Goal: Task Accomplishment & Management: Manage account settings

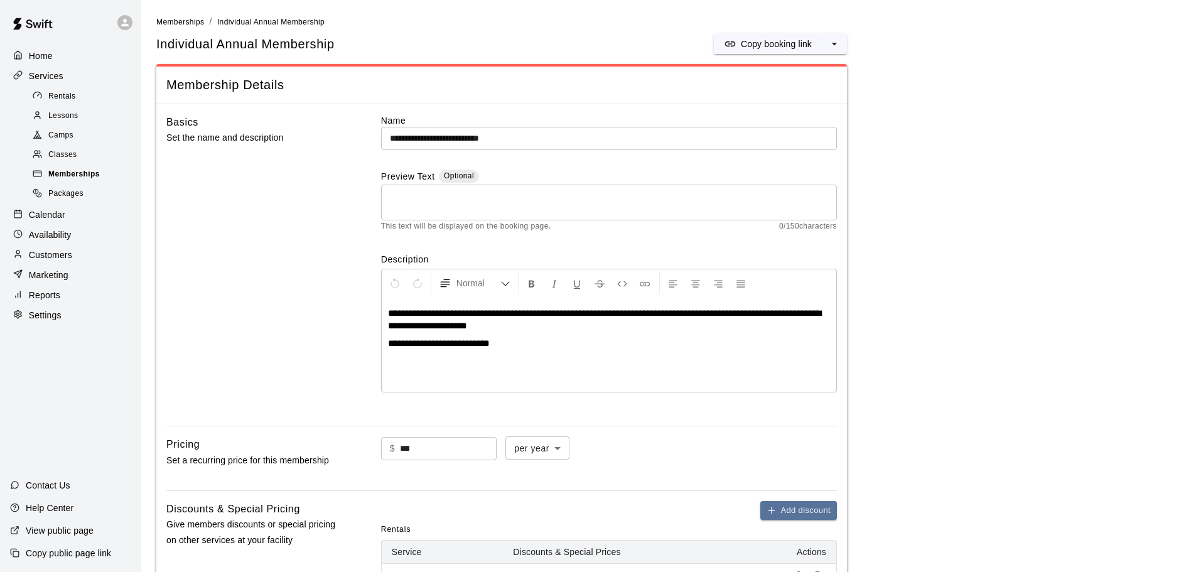
click at [57, 176] on span "Memberships" at bounding box center [73, 174] width 51 height 13
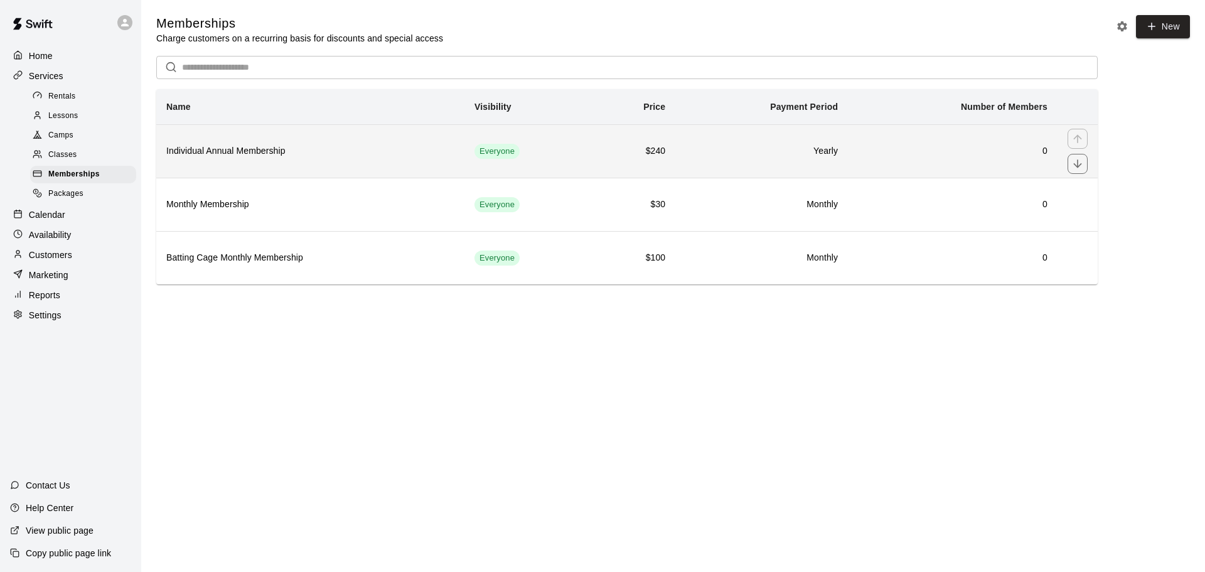
click at [333, 151] on h6 "Individual Annual Membership" at bounding box center [310, 151] width 288 height 14
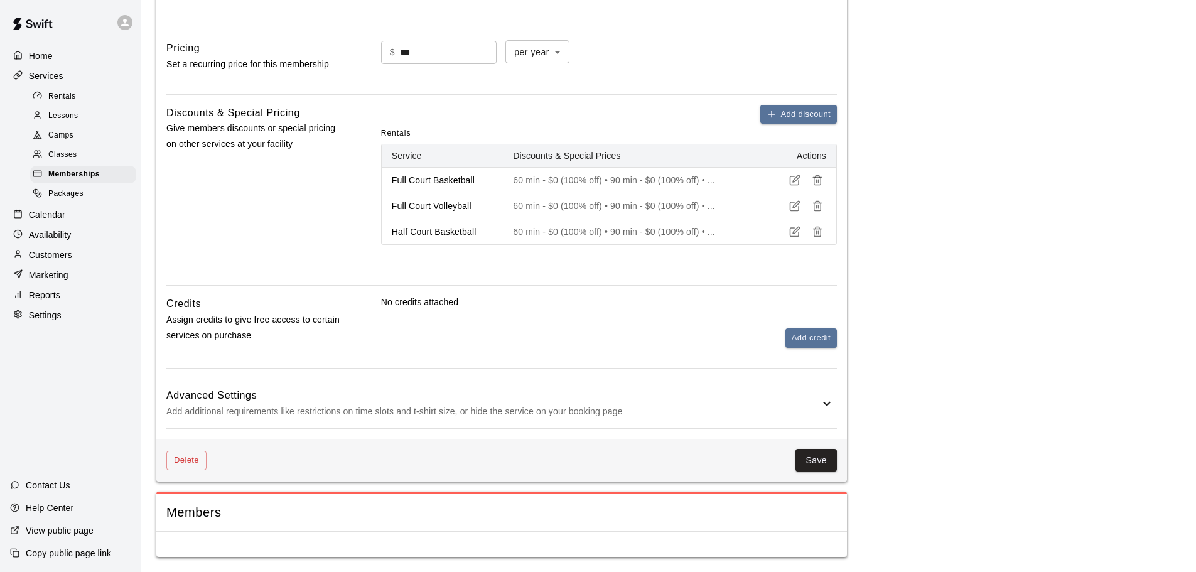
scroll to position [19, 0]
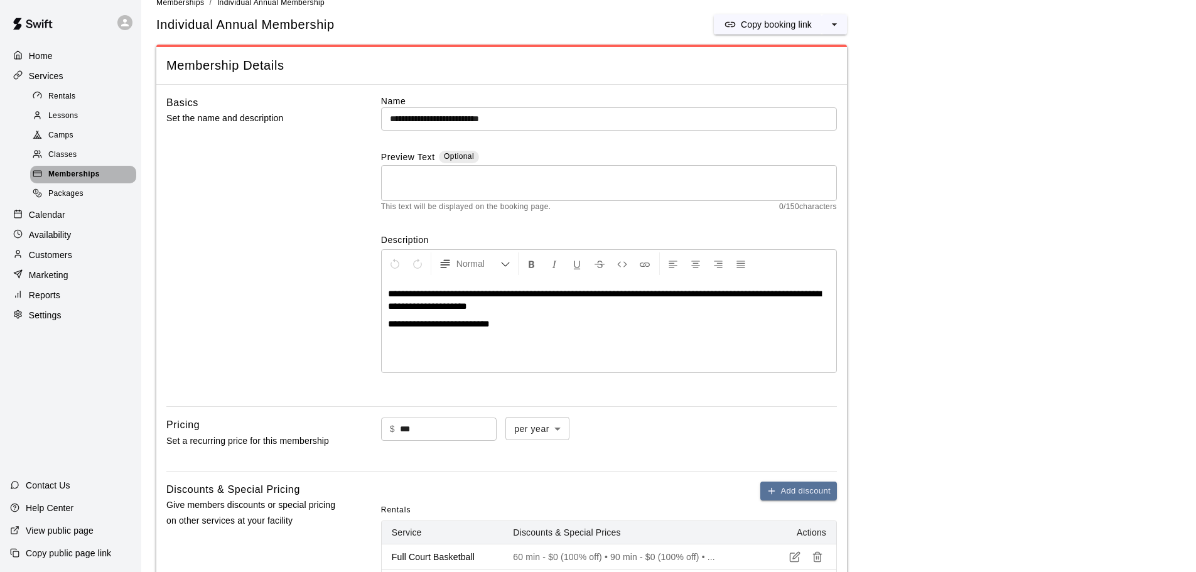
click at [79, 171] on div "Memberships" at bounding box center [83, 175] width 106 height 18
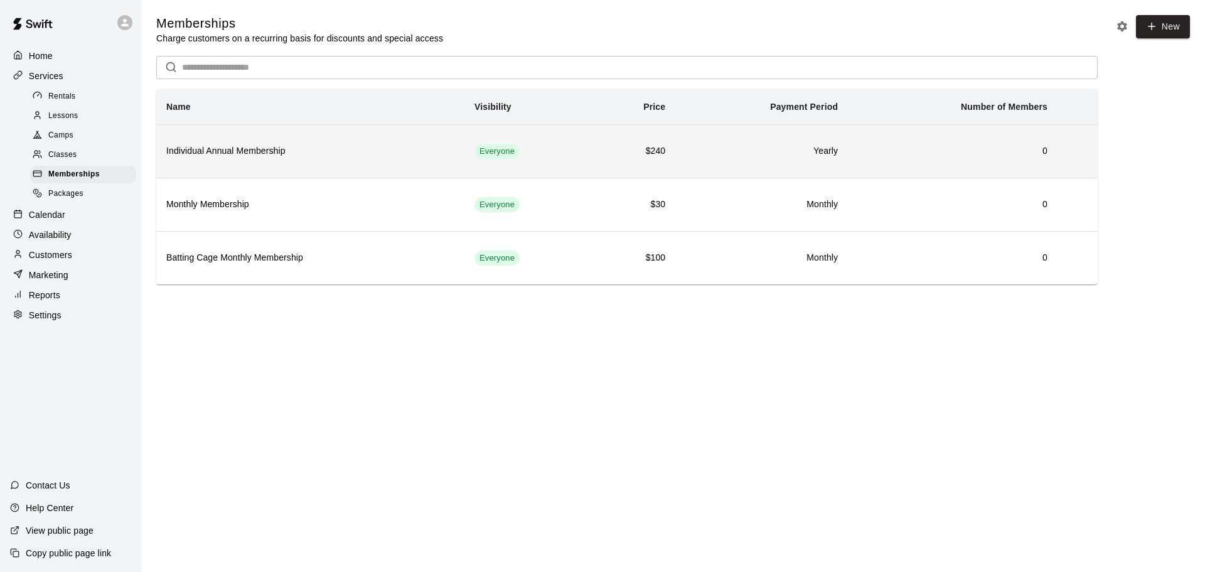
drag, startPoint x: 227, startPoint y: 89, endPoint x: 242, endPoint y: 132, distance: 45.9
click at [227, 92] on div "​ Name Visibility Price Payment Period Number of Members Individual Annual Memb…" at bounding box center [627, 170] width 942 height 229
click at [250, 170] on th "Individual Annual Membership" at bounding box center [310, 150] width 308 height 53
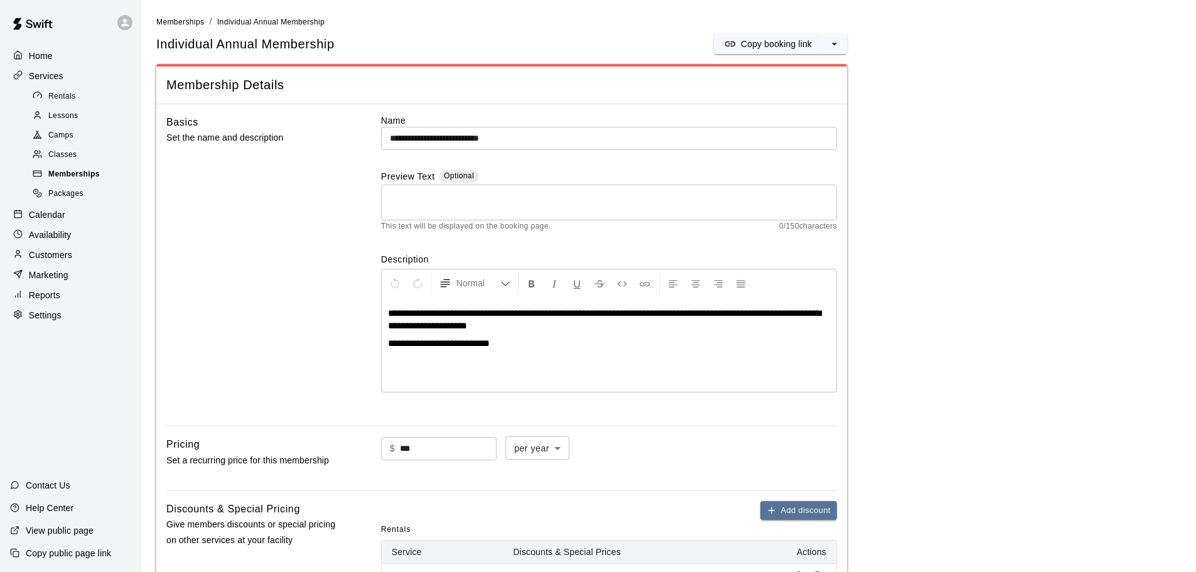
click at [93, 181] on span "Memberships" at bounding box center [73, 174] width 51 height 13
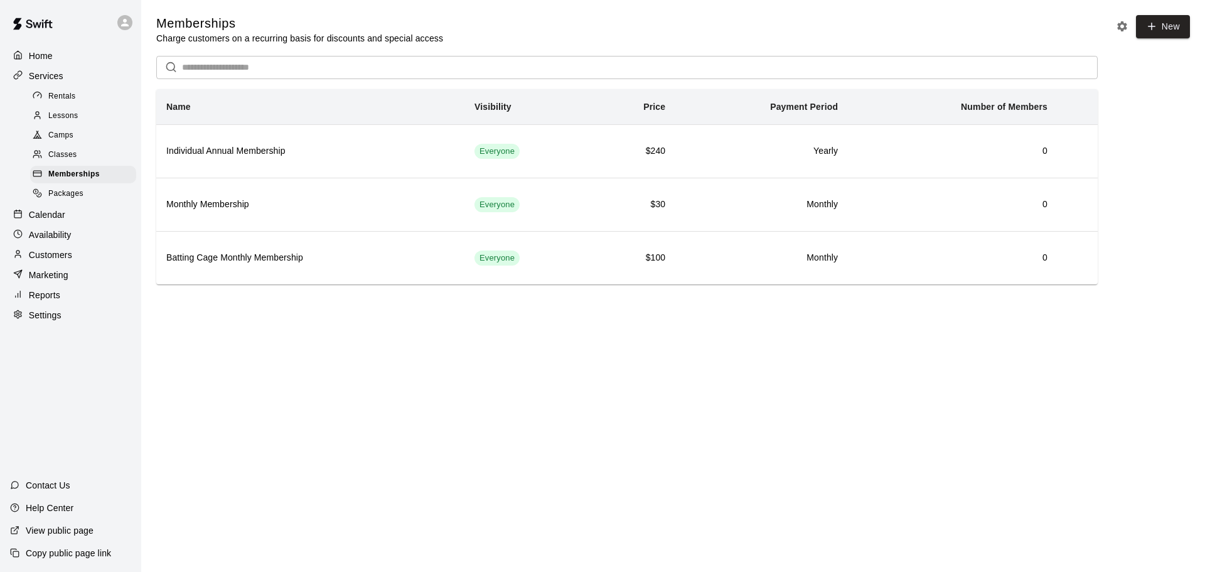
click at [44, 257] on p "Customers" at bounding box center [50, 255] width 43 height 13
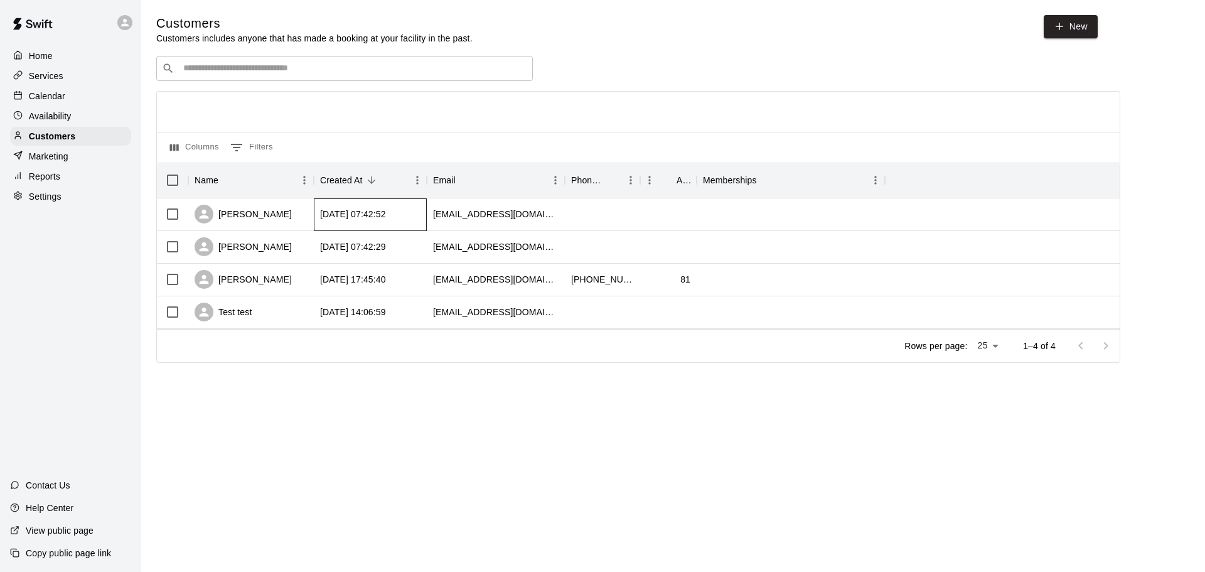
click at [413, 221] on div "[DATE] 07:42:52" at bounding box center [370, 214] width 113 height 33
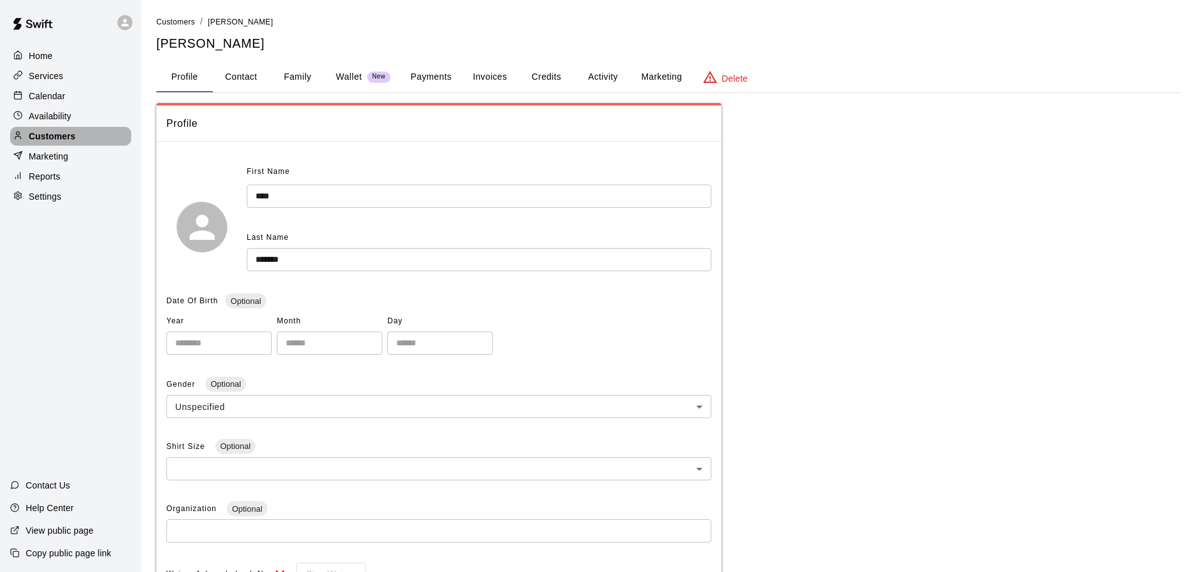
click at [43, 137] on p "Customers" at bounding box center [52, 136] width 46 height 13
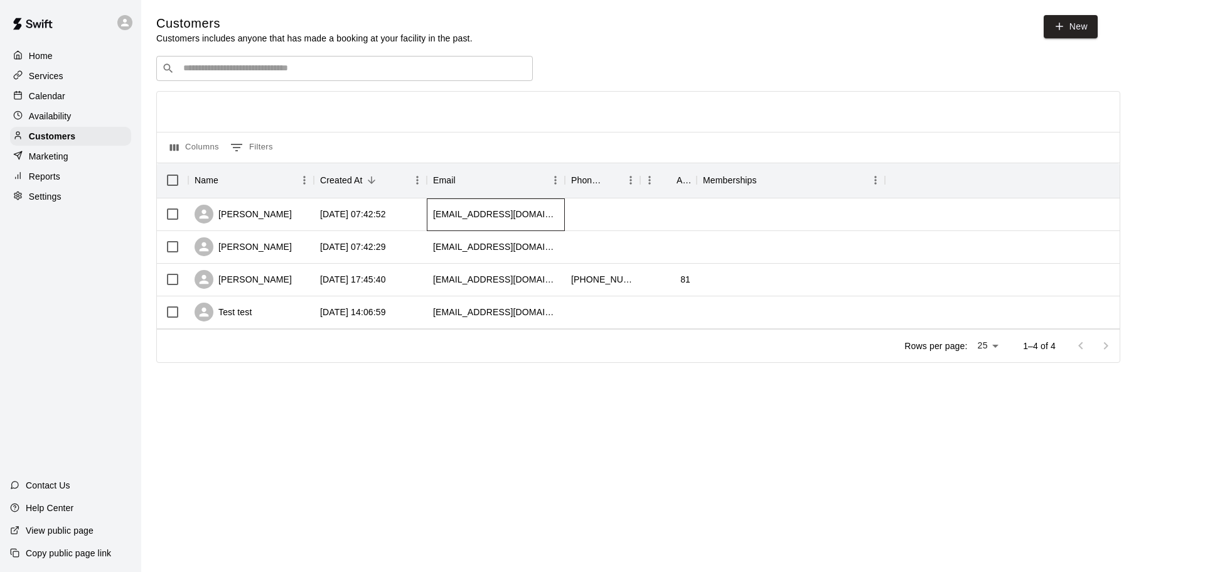
click at [525, 224] on div "[EMAIL_ADDRESS][DOMAIN_NAME]" at bounding box center [496, 214] width 138 height 33
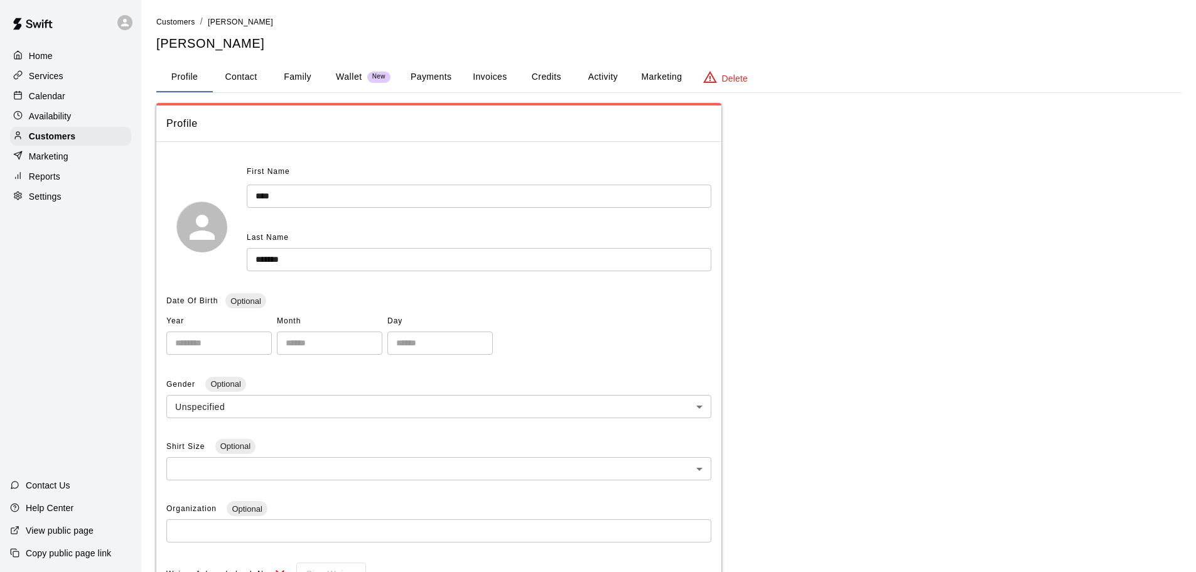
click at [444, 88] on button "Payments" at bounding box center [431, 77] width 61 height 30
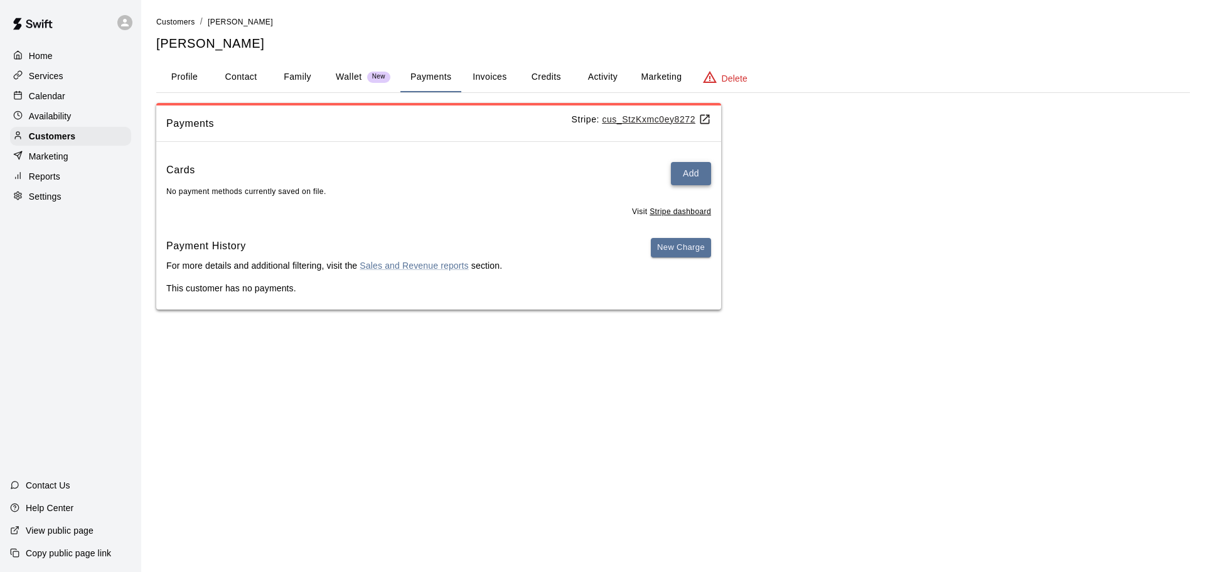
click at [690, 178] on button "Add" at bounding box center [691, 173] width 40 height 23
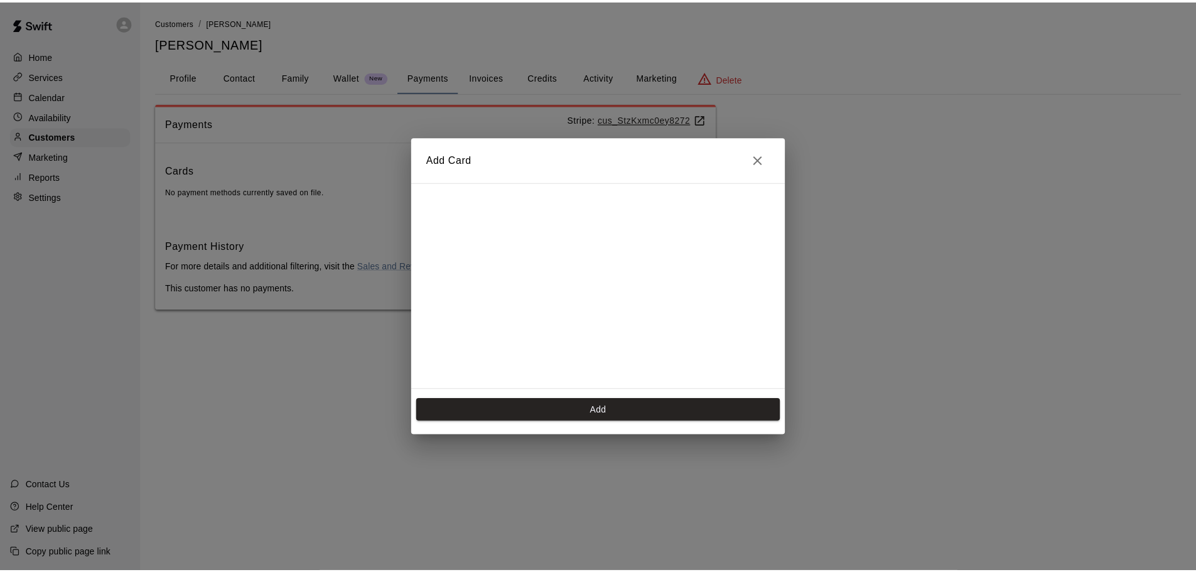
scroll to position [18, 0]
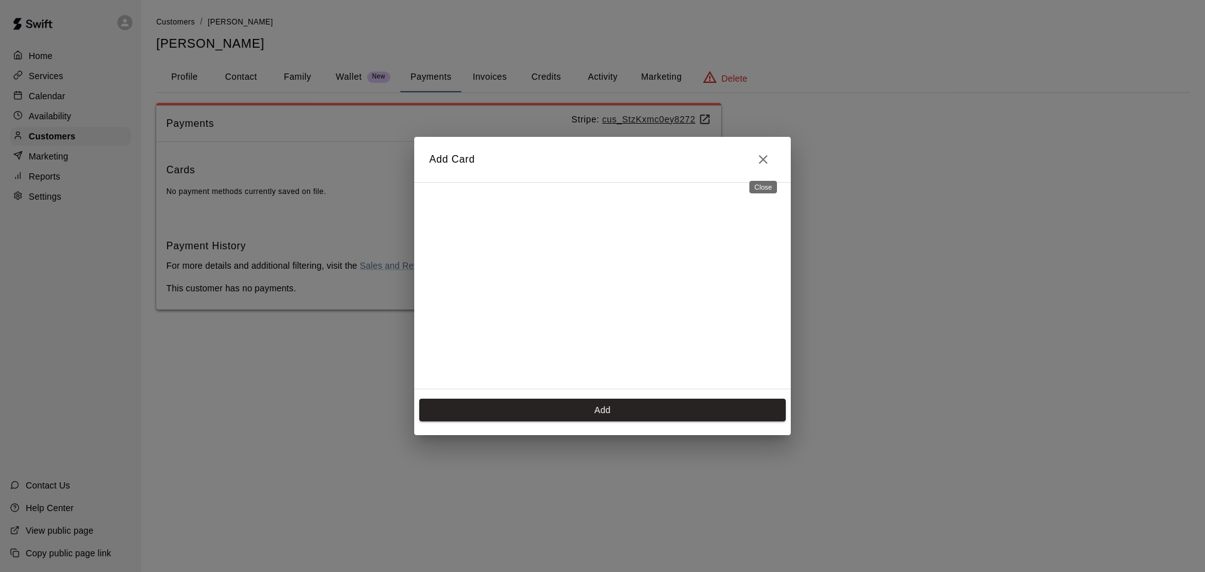
click at [758, 152] on icon "Close" at bounding box center [763, 159] width 15 height 15
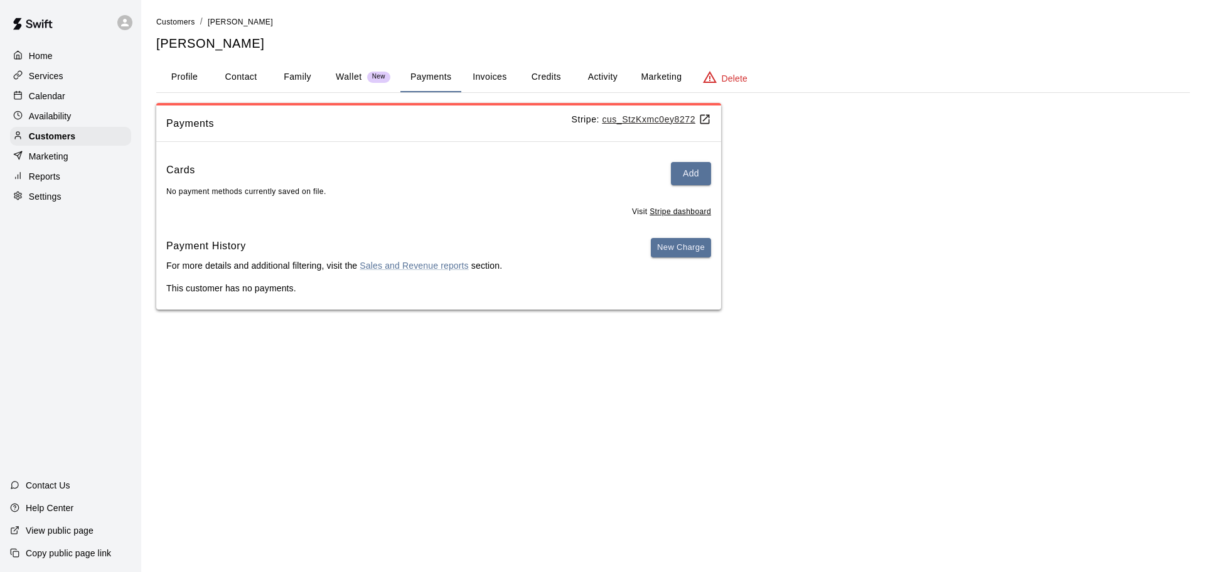
click at [722, 74] on p "Delete" at bounding box center [735, 78] width 26 height 13
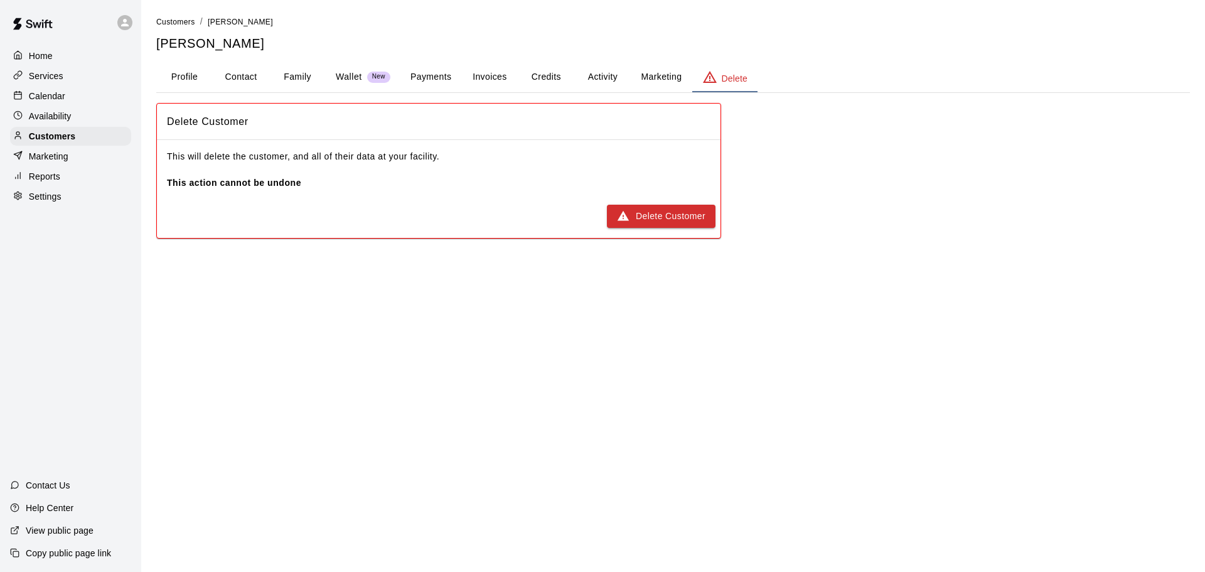
click at [673, 67] on button "Marketing" at bounding box center [661, 77] width 61 height 30
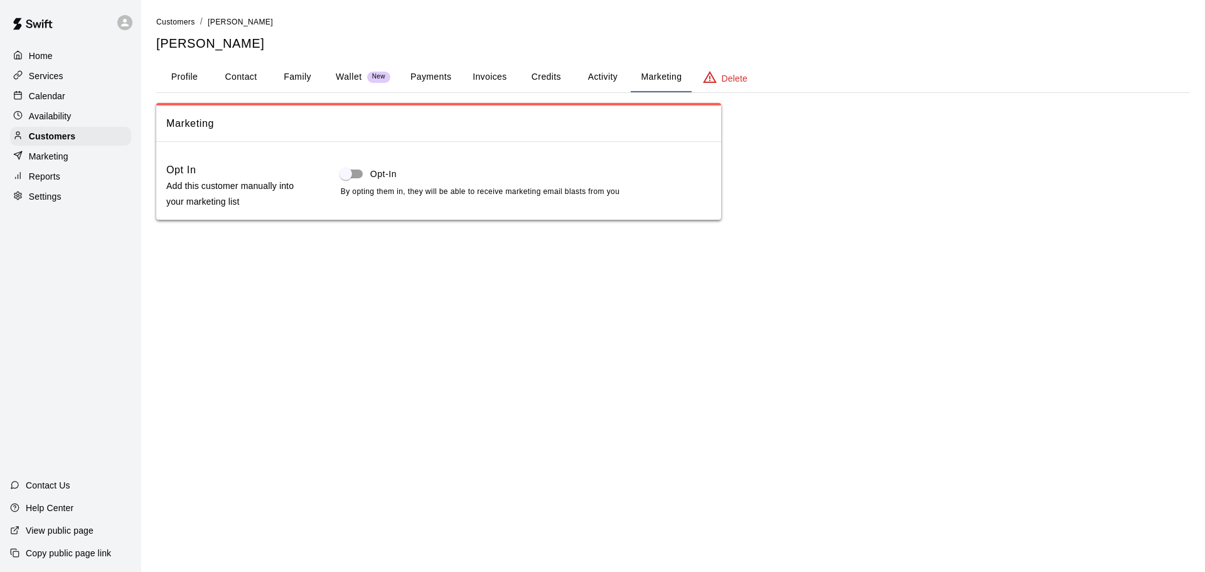
click at [568, 74] on button "Credits" at bounding box center [546, 77] width 57 height 30
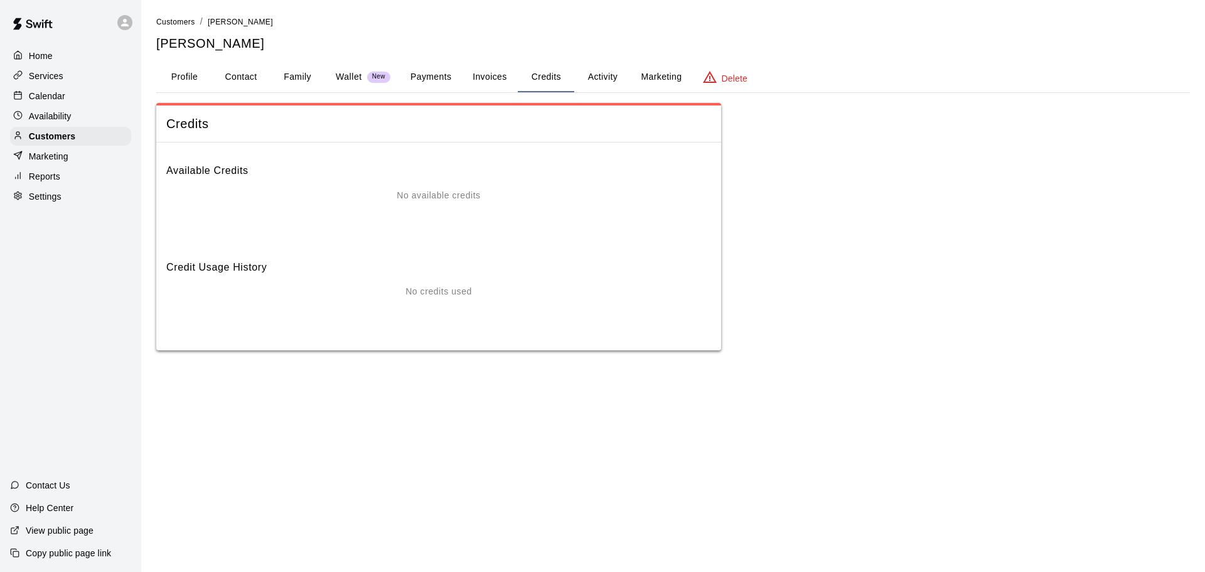
click at [594, 73] on button "Activity" at bounding box center [602, 77] width 57 height 30
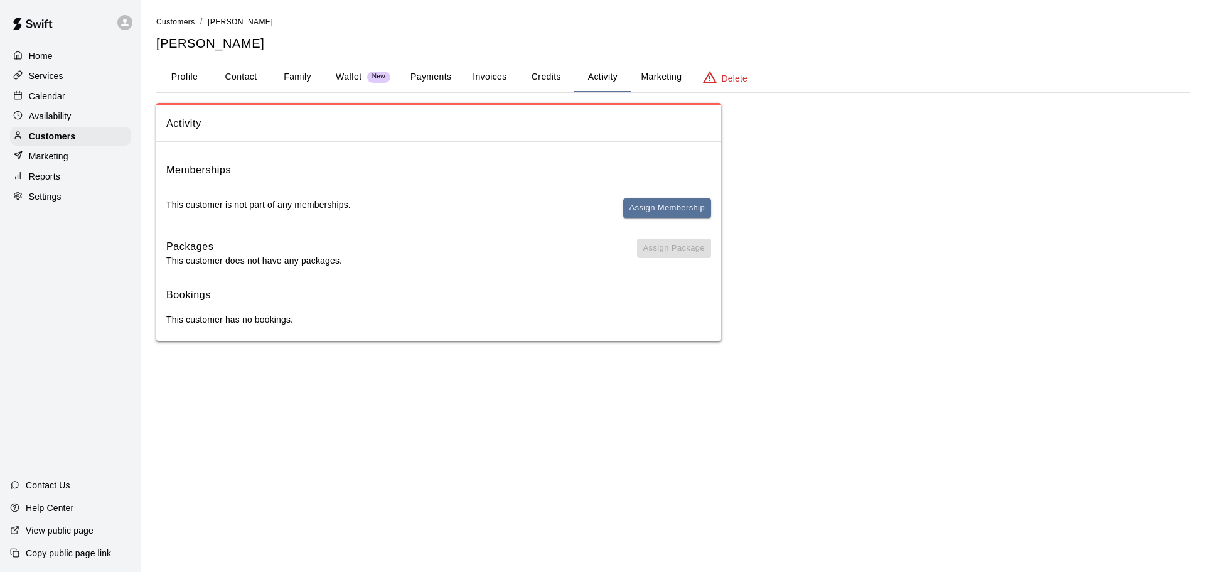
click at [464, 57] on div "Customers / [PERSON_NAME] [PERSON_NAME] Profile Contact Family Wallet New Payme…" at bounding box center [673, 178] width 1034 height 326
click at [480, 72] on button "Invoices" at bounding box center [489, 77] width 57 height 30
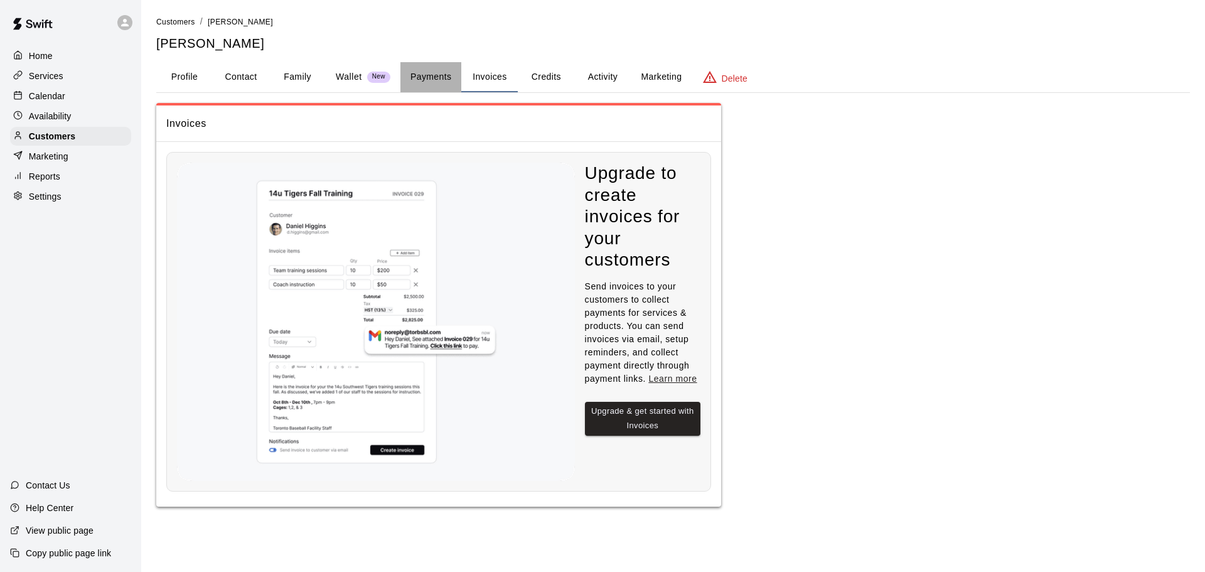
click at [426, 76] on button "Payments" at bounding box center [431, 77] width 61 height 30
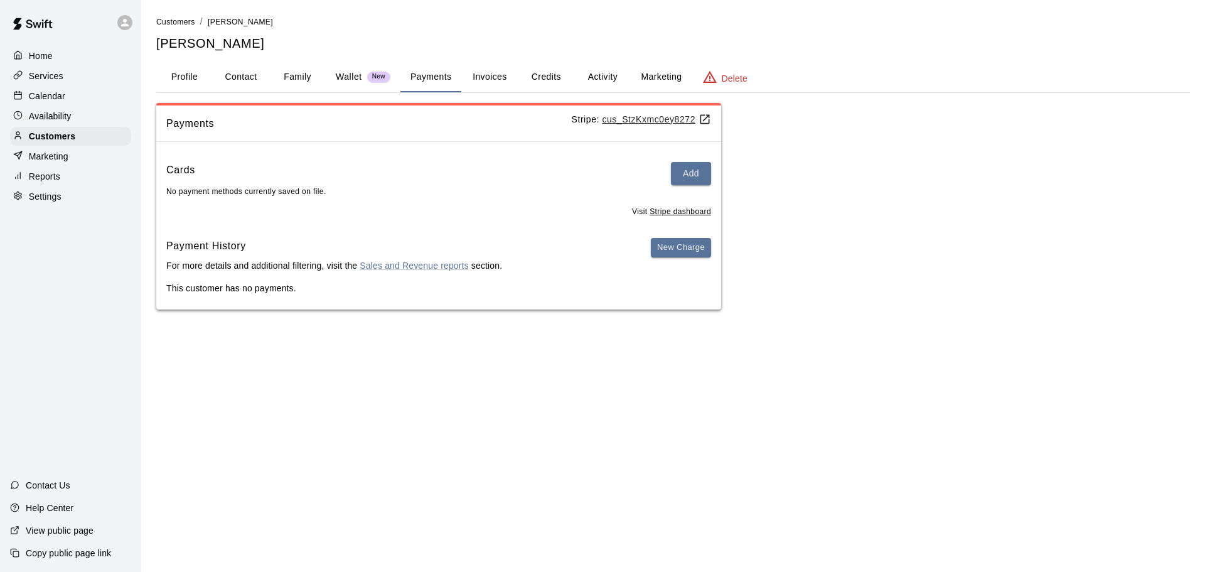
click at [357, 75] on p "Wallet" at bounding box center [349, 76] width 26 height 13
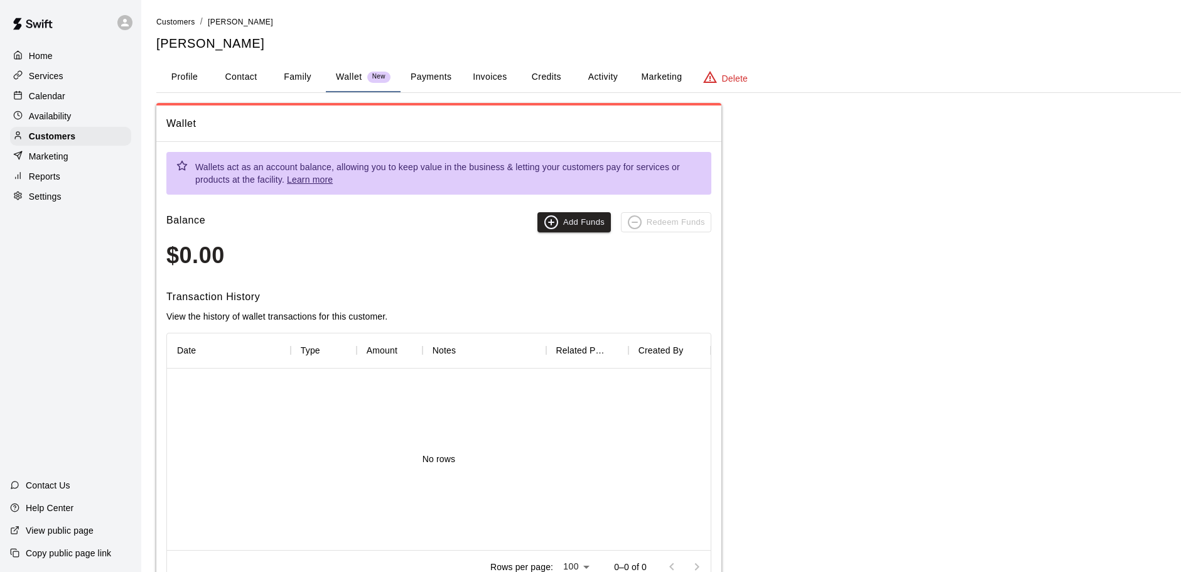
click at [277, 65] on button "Family" at bounding box center [297, 77] width 57 height 30
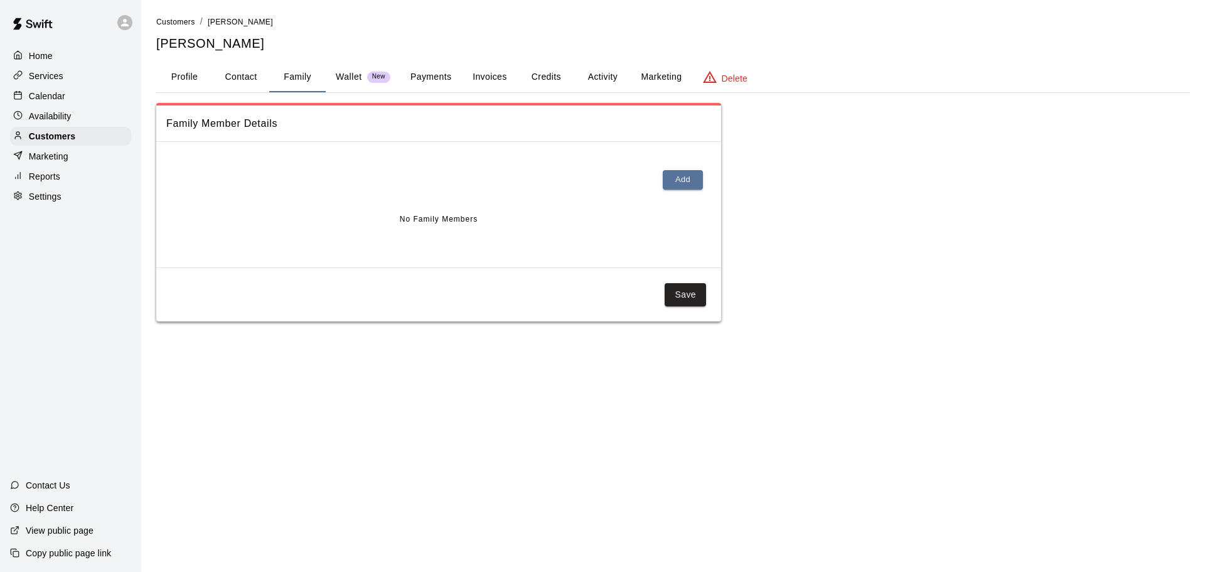
click at [495, 99] on div "Customers / [PERSON_NAME] [PERSON_NAME] Profile Contact Family Wallet New Payme…" at bounding box center [673, 168] width 1034 height 306
click at [455, 79] on button "Payments" at bounding box center [431, 77] width 61 height 30
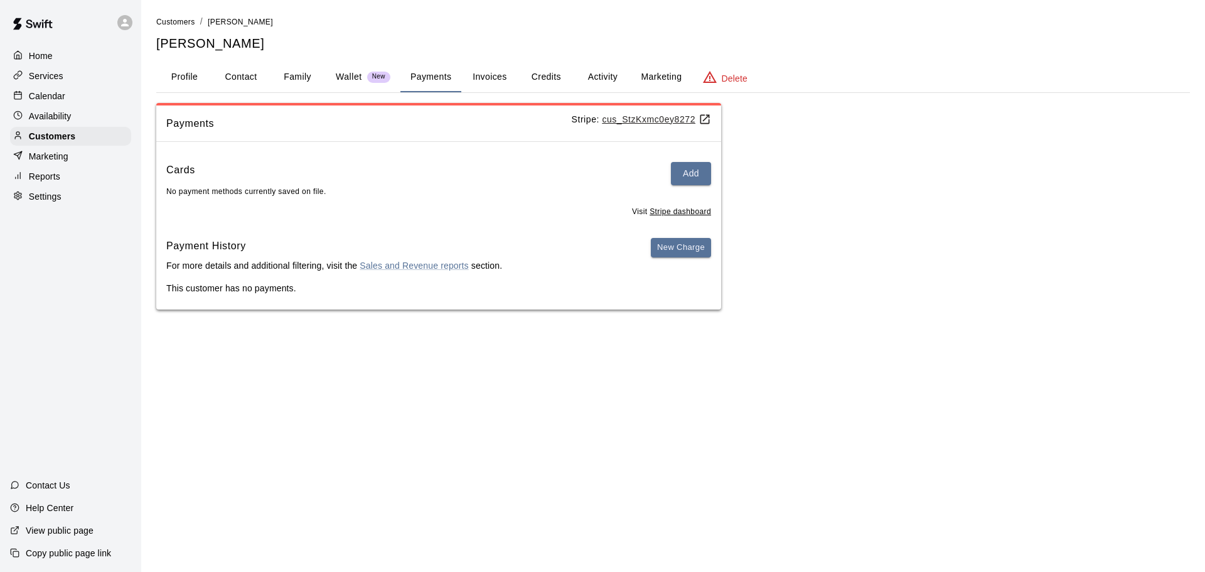
click at [239, 62] on button "Contact" at bounding box center [241, 77] width 57 height 30
select select "**"
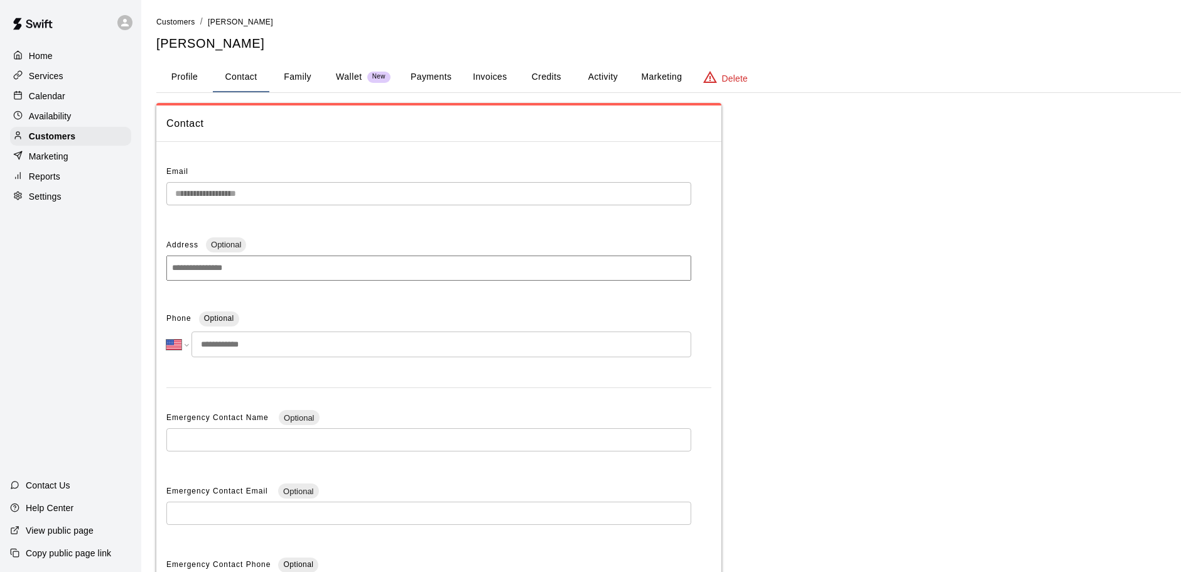
click at [317, 96] on div "**********" at bounding box center [668, 353] width 1025 height 677
click at [312, 87] on button "Family" at bounding box center [297, 77] width 57 height 30
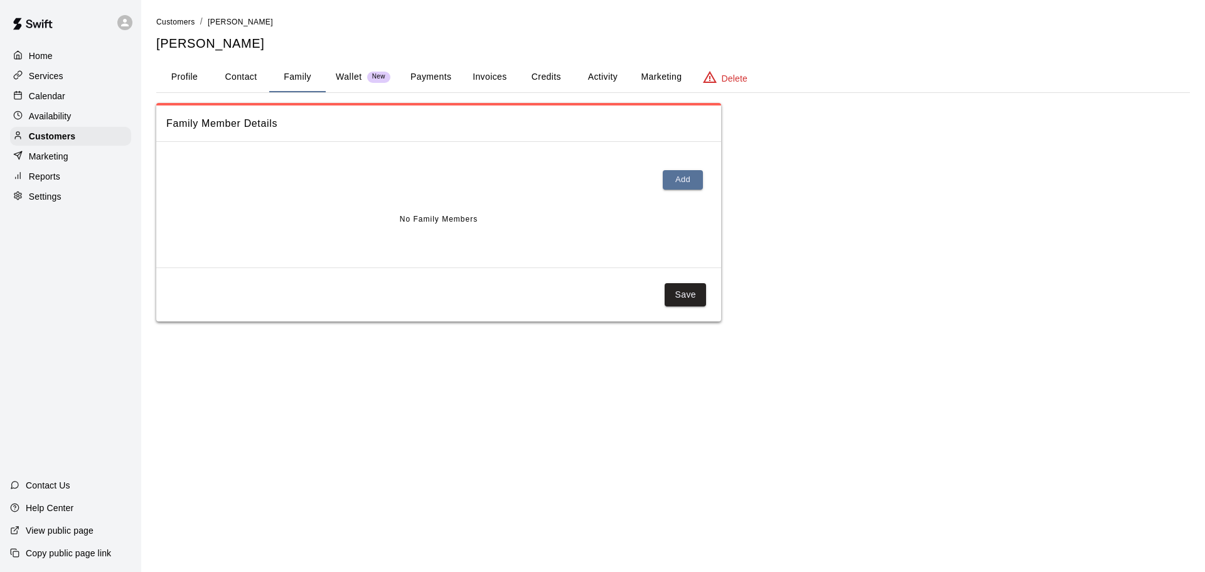
click at [153, 81] on div "Customers / [PERSON_NAME] [PERSON_NAME] Profile Contact Family Wallet New Payme…" at bounding box center [673, 168] width 1054 height 306
click at [55, 146] on div "Customers" at bounding box center [70, 136] width 121 height 19
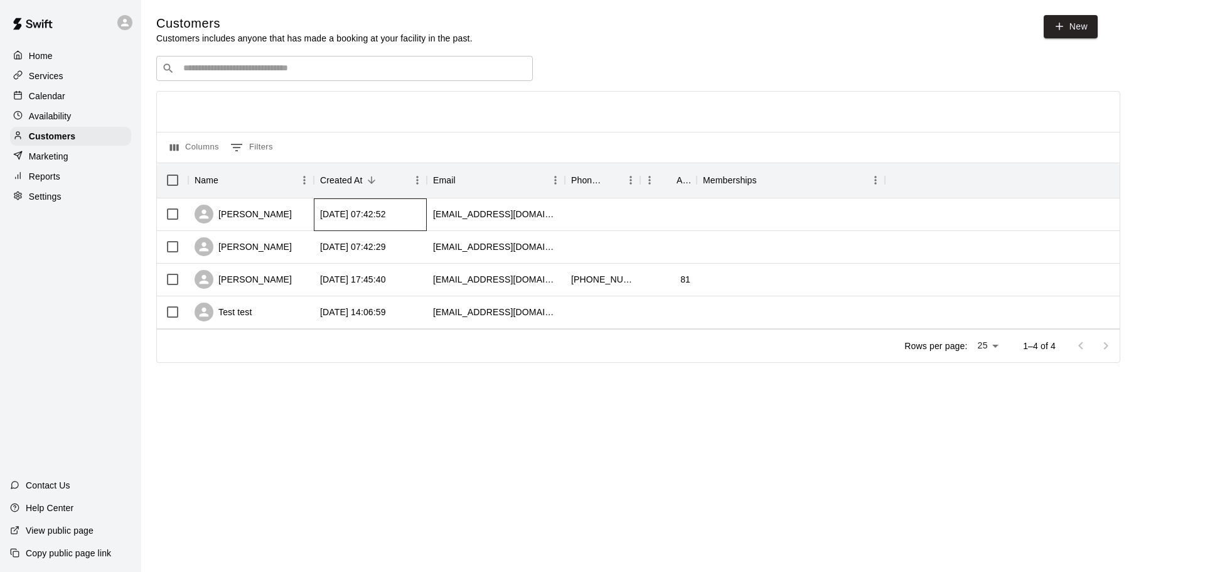
click at [325, 218] on div "[DATE] 07:42:52" at bounding box center [353, 214] width 66 height 13
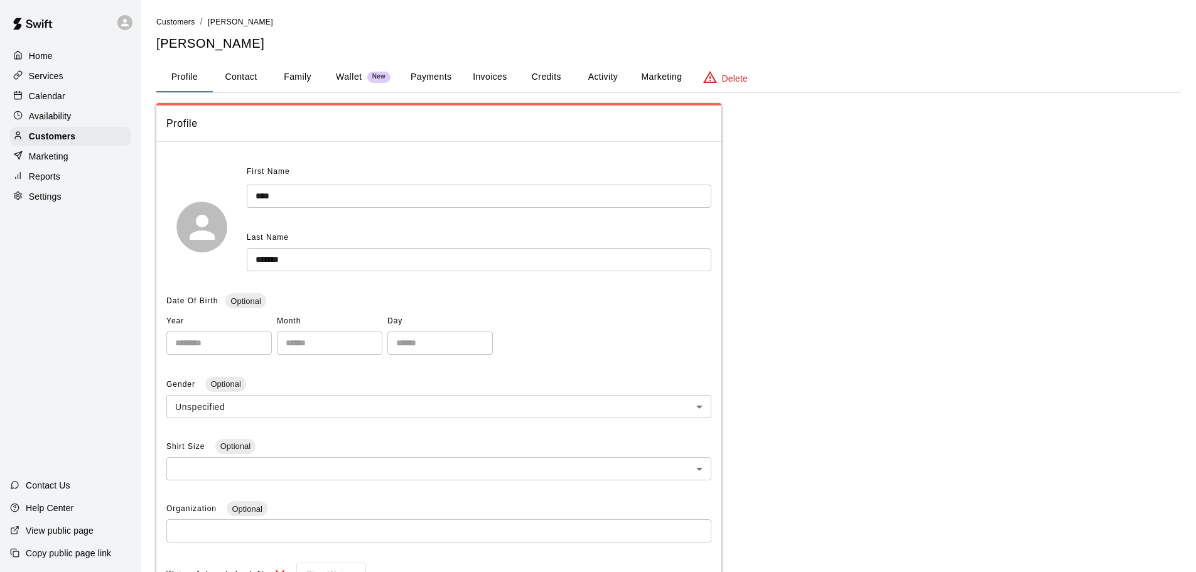
click at [255, 90] on button "Contact" at bounding box center [241, 77] width 57 height 30
select select "**"
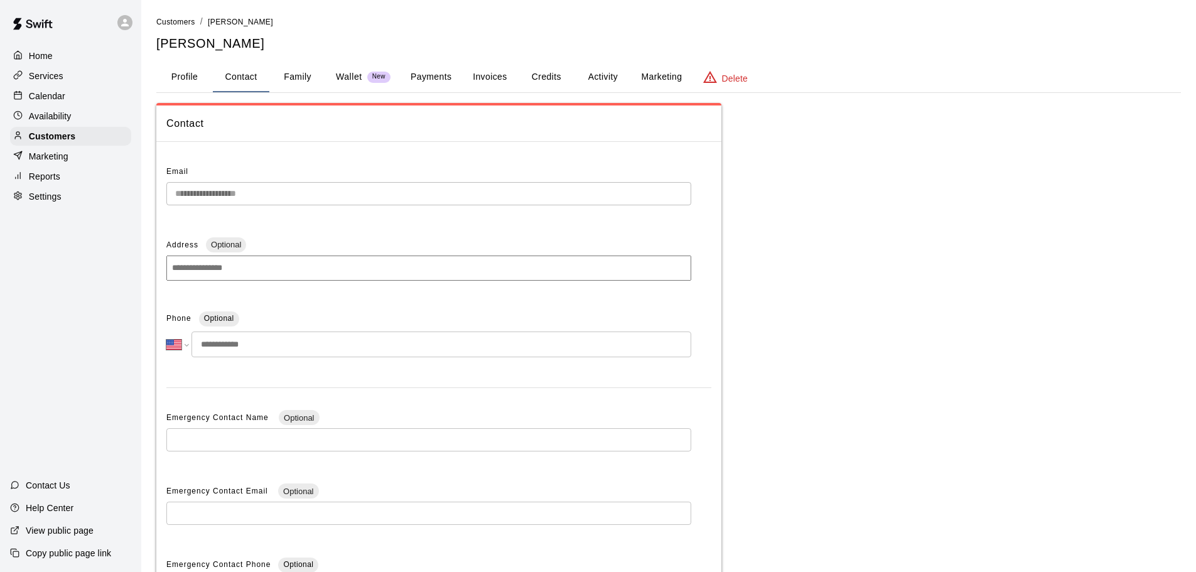
click at [293, 65] on button "Family" at bounding box center [297, 77] width 57 height 30
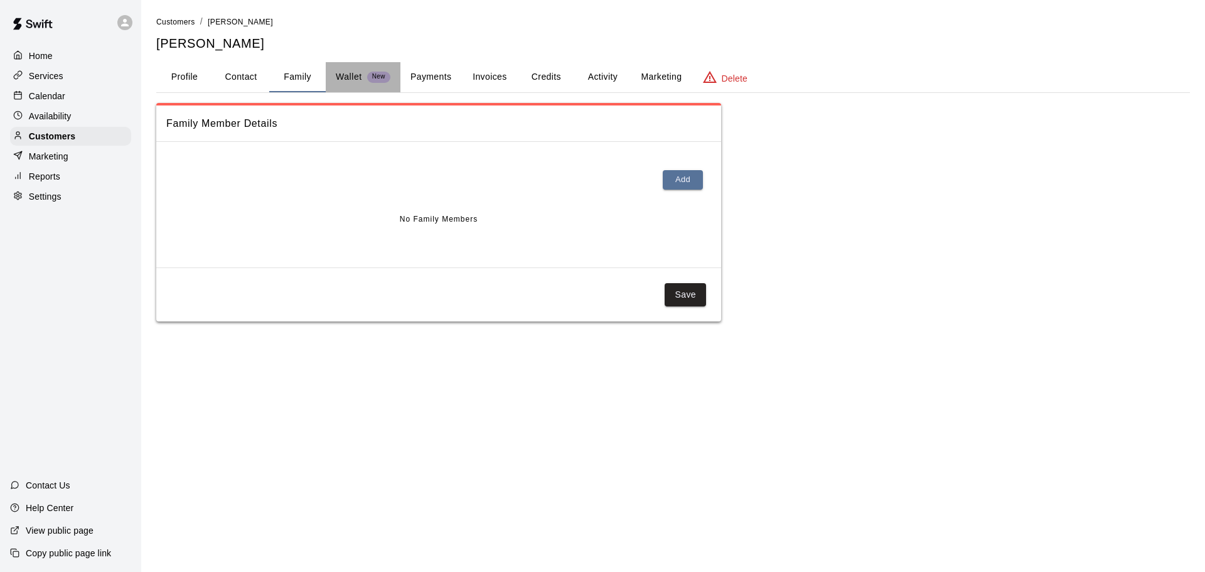
click at [342, 83] on p "Wallet" at bounding box center [349, 76] width 26 height 13
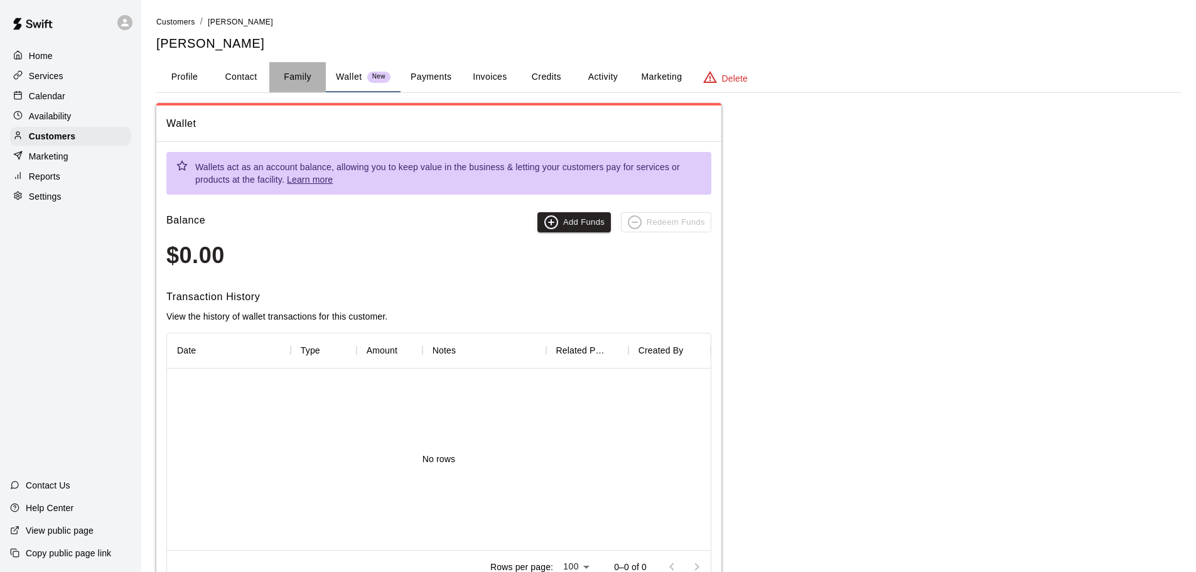
click at [318, 85] on button "Family" at bounding box center [297, 77] width 57 height 30
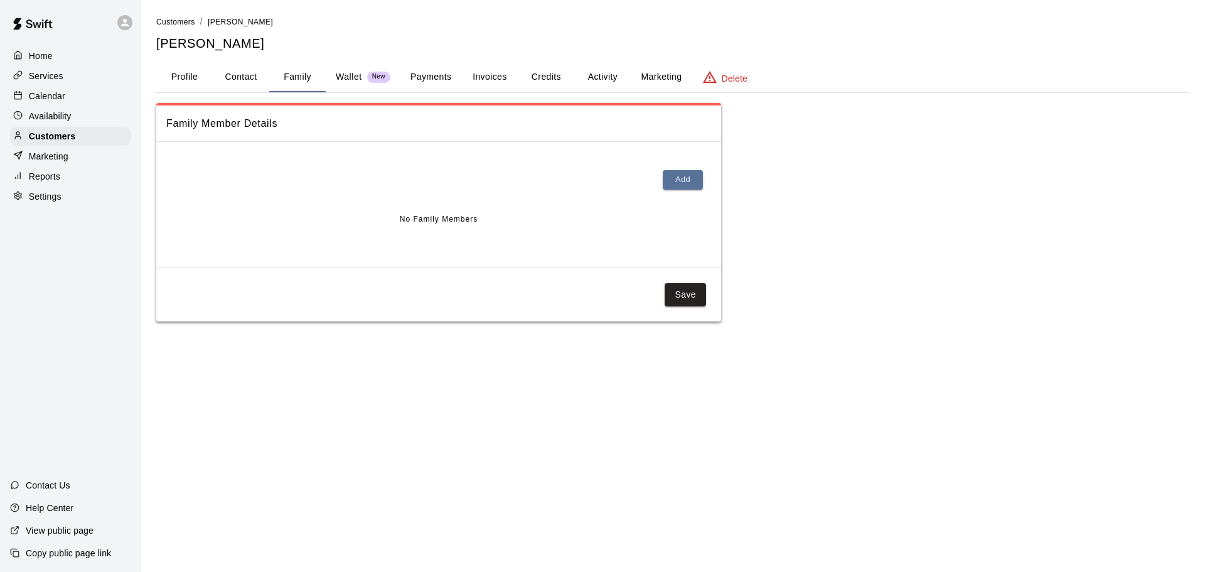
click at [407, 82] on button "Payments" at bounding box center [431, 77] width 61 height 30
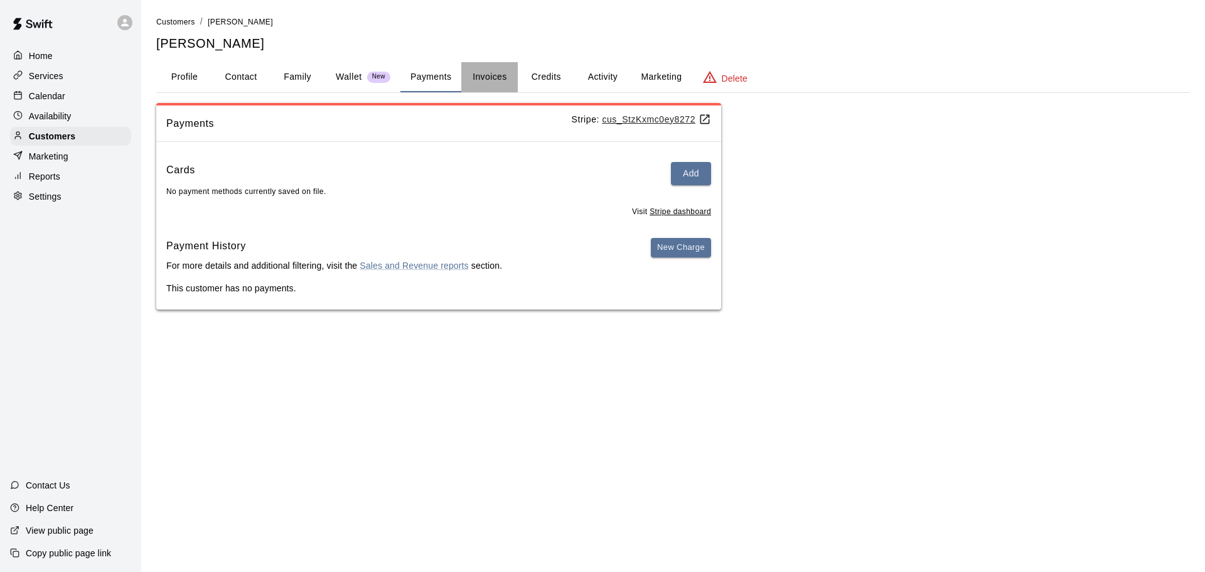
click at [489, 83] on button "Invoices" at bounding box center [489, 77] width 57 height 30
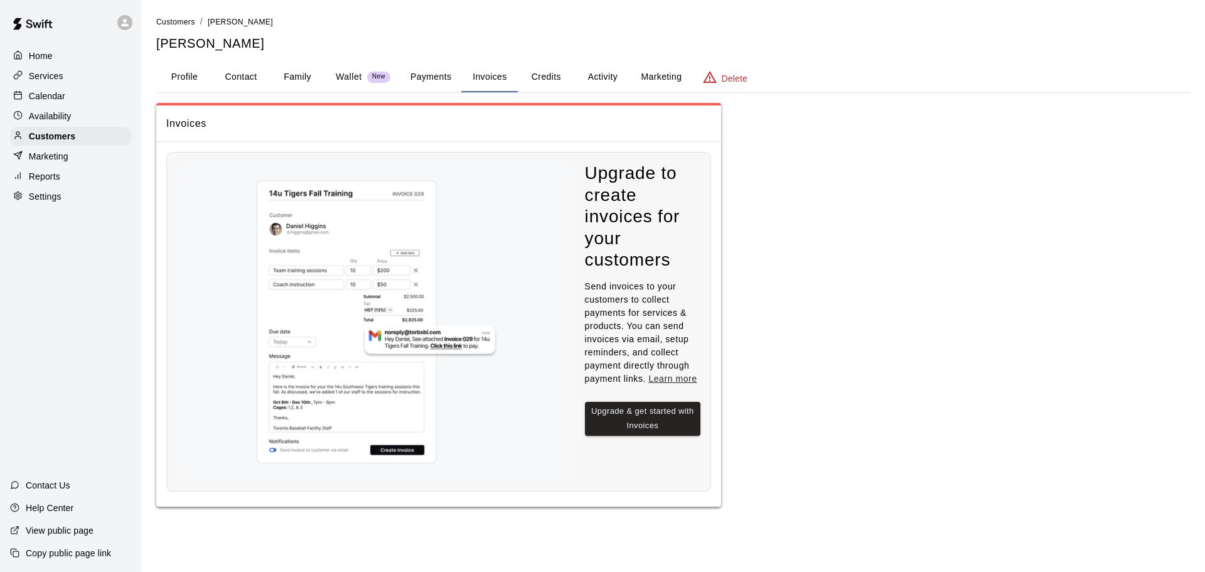
click at [420, 76] on button "Payments" at bounding box center [431, 77] width 61 height 30
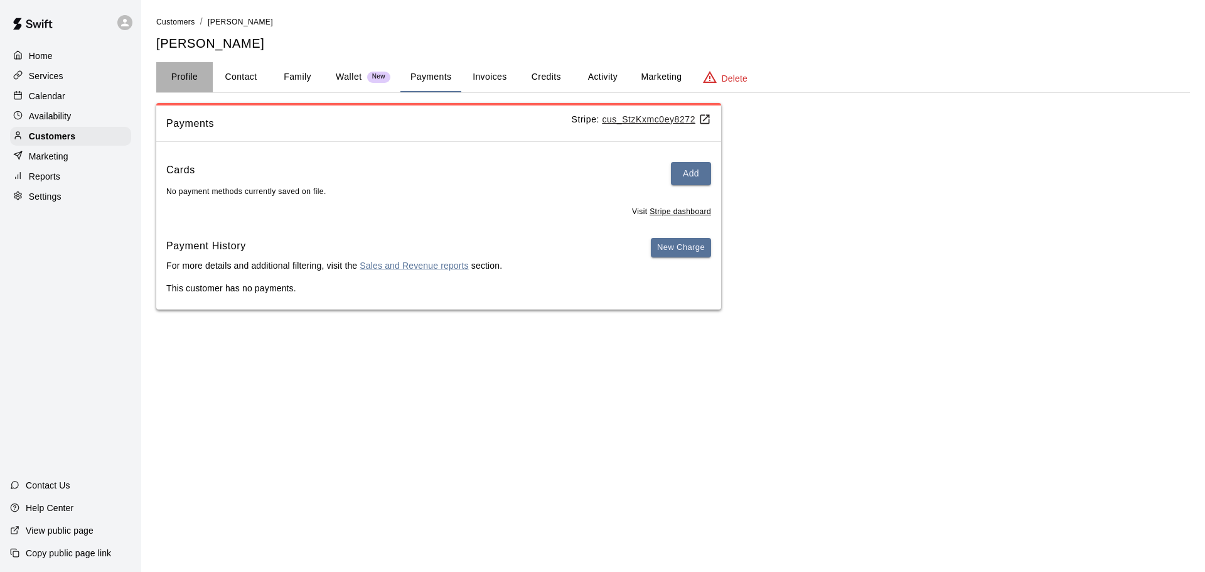
click at [186, 83] on button "Profile" at bounding box center [184, 77] width 57 height 30
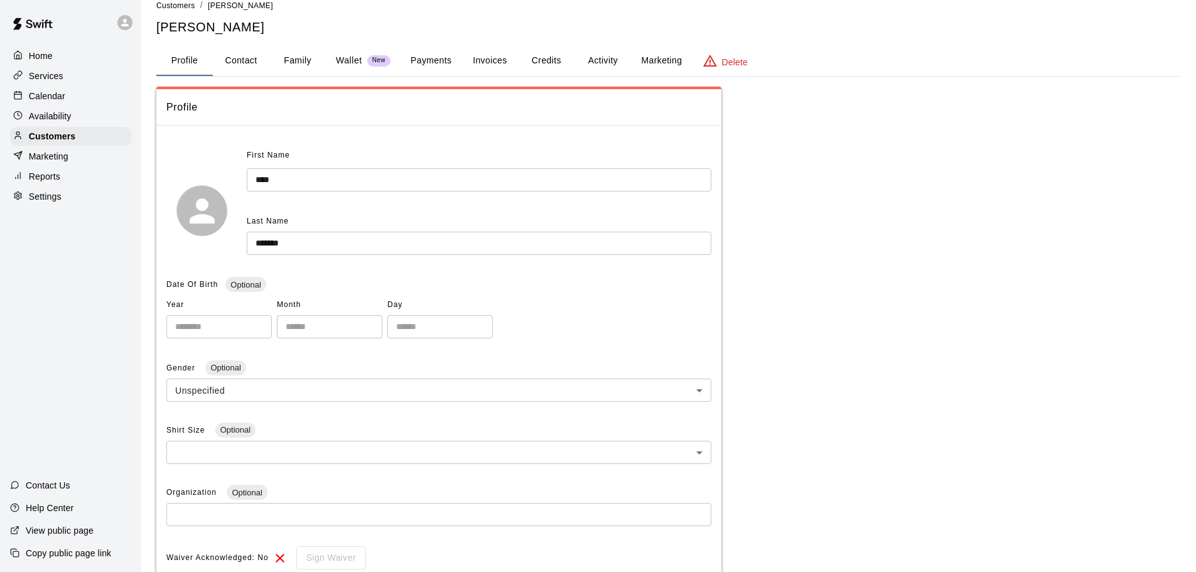
scroll to position [16, 0]
click at [601, 49] on button "Activity" at bounding box center [602, 61] width 57 height 30
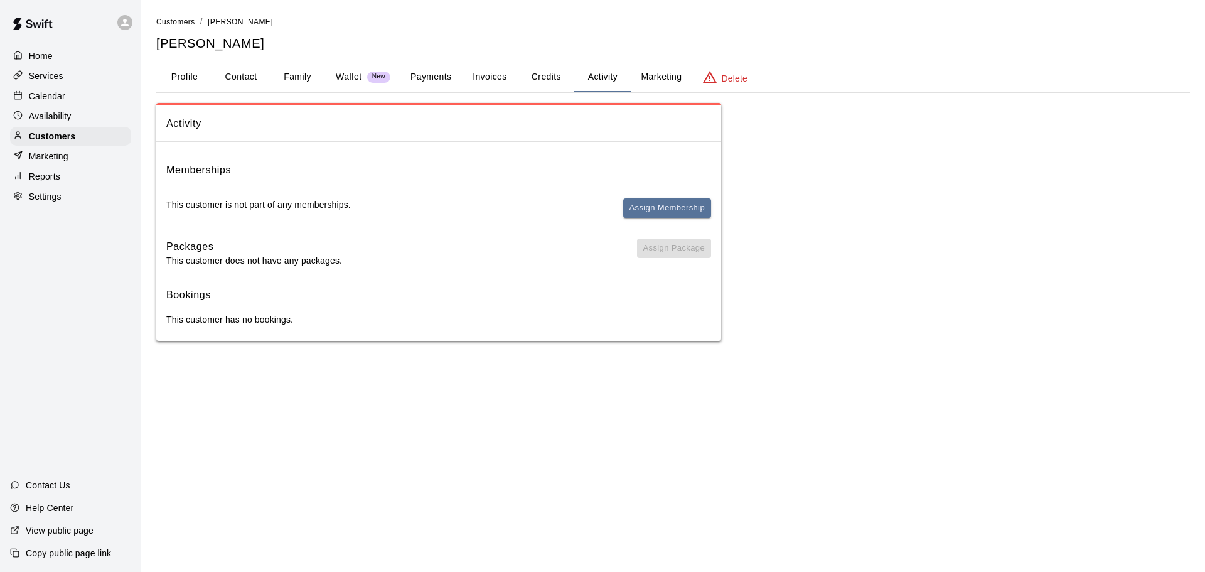
click at [479, 68] on button "Invoices" at bounding box center [489, 77] width 57 height 30
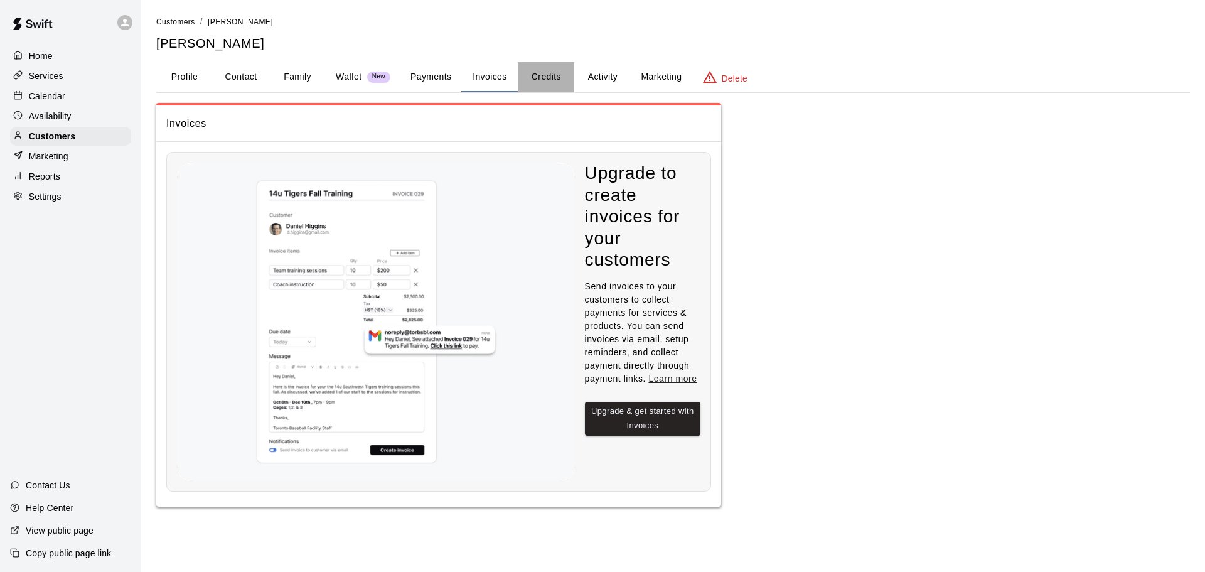
click at [546, 76] on button "Credits" at bounding box center [546, 77] width 57 height 30
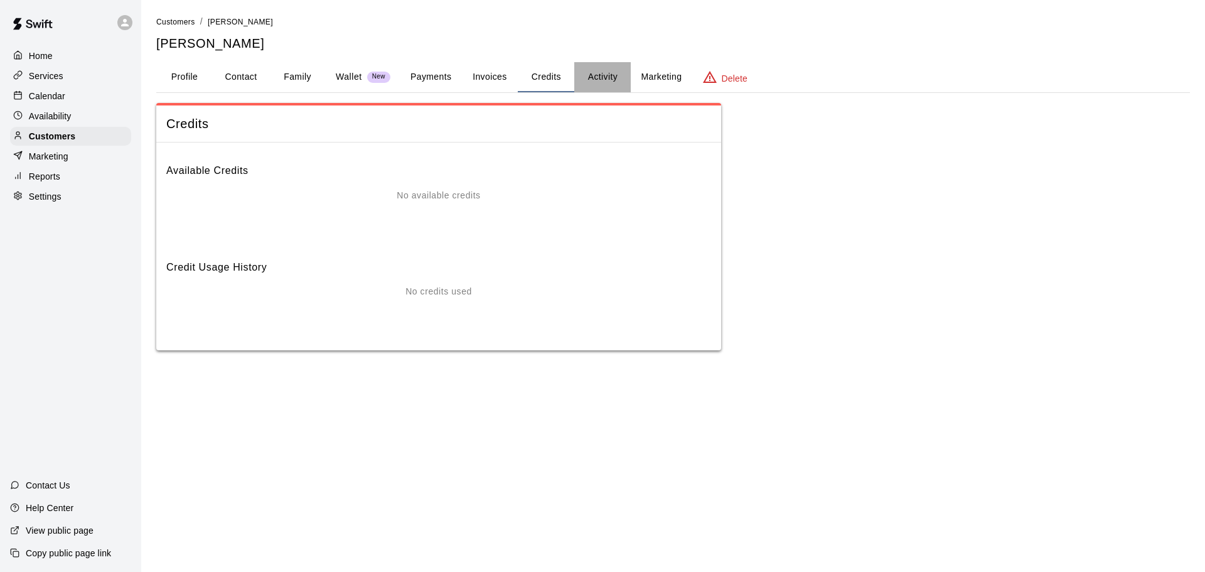
click at [586, 78] on button "Activity" at bounding box center [602, 77] width 57 height 30
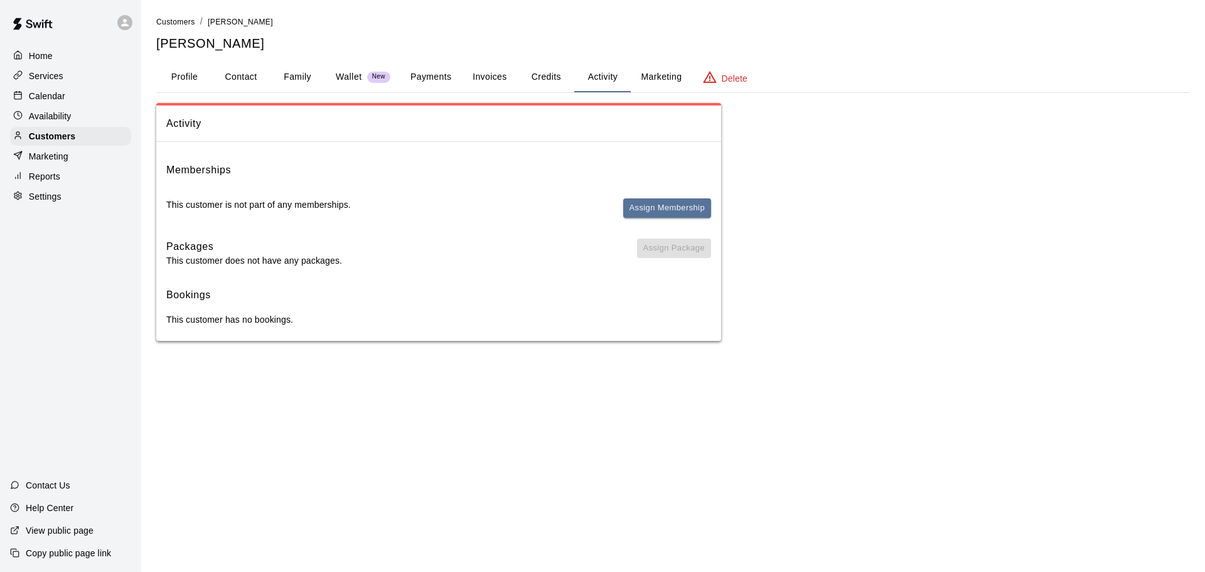
click at [499, 80] on button "Invoices" at bounding box center [489, 77] width 57 height 30
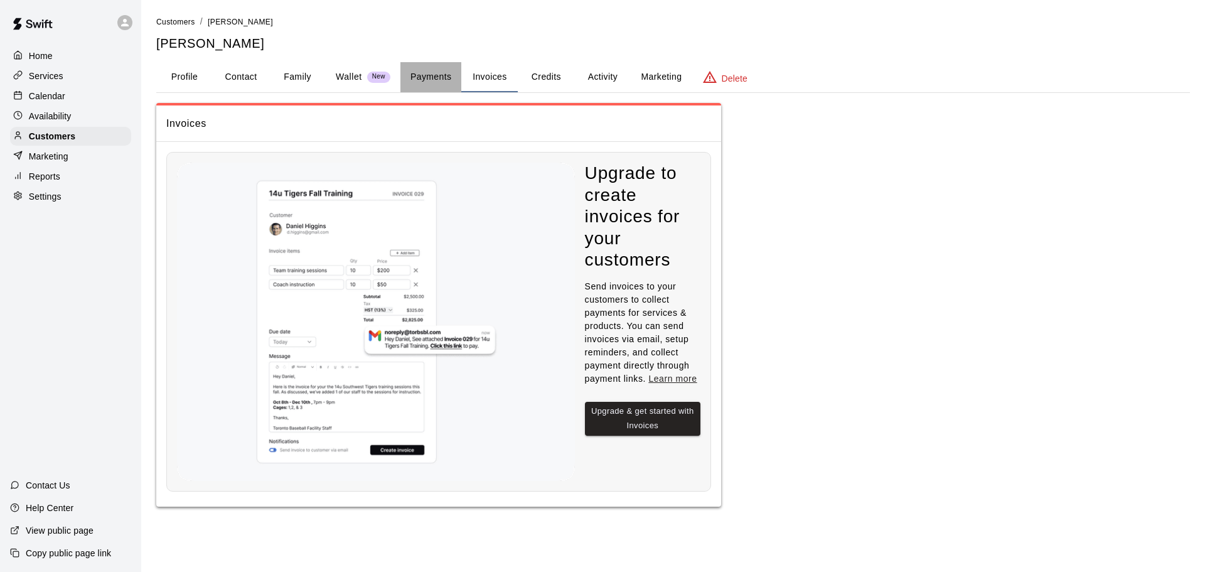
click at [431, 76] on button "Payments" at bounding box center [431, 77] width 61 height 30
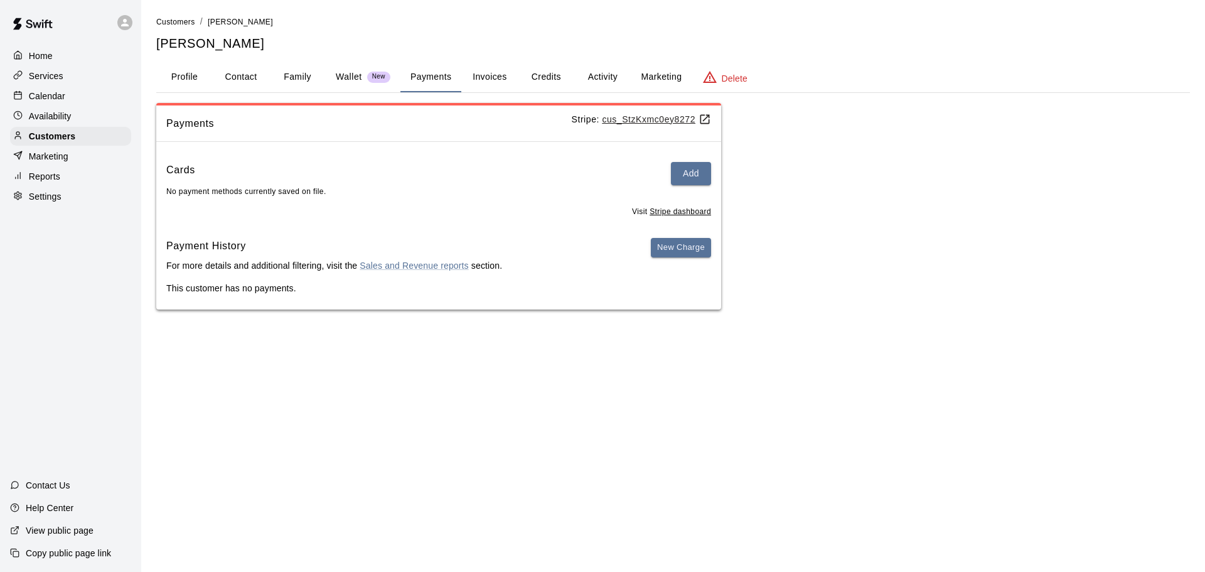
click at [351, 78] on p "Wallet" at bounding box center [349, 76] width 26 height 13
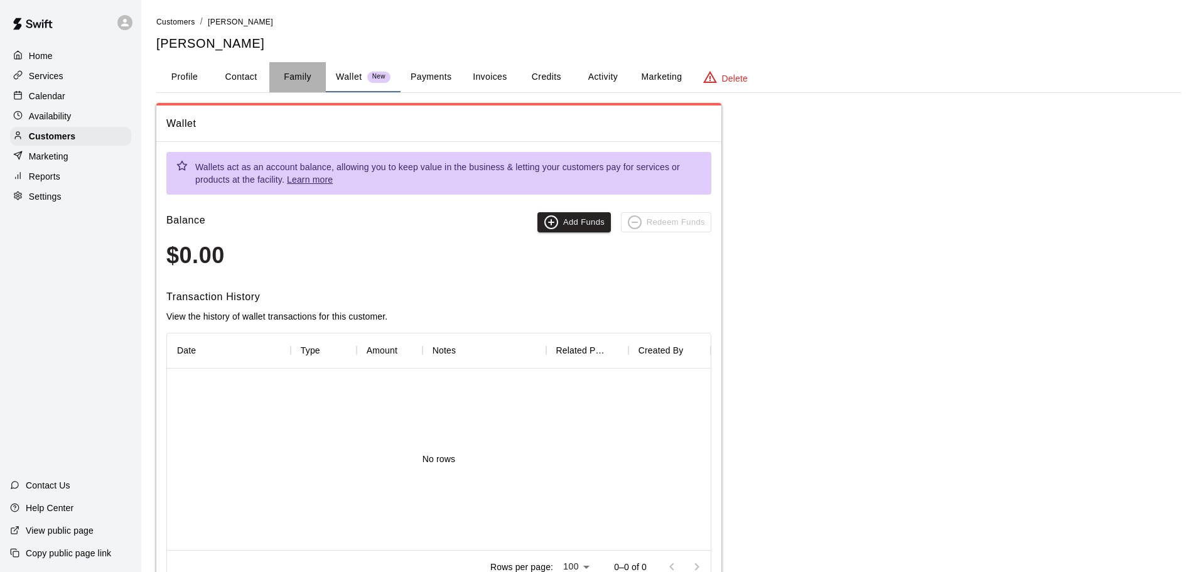
click at [296, 75] on button "Family" at bounding box center [297, 77] width 57 height 30
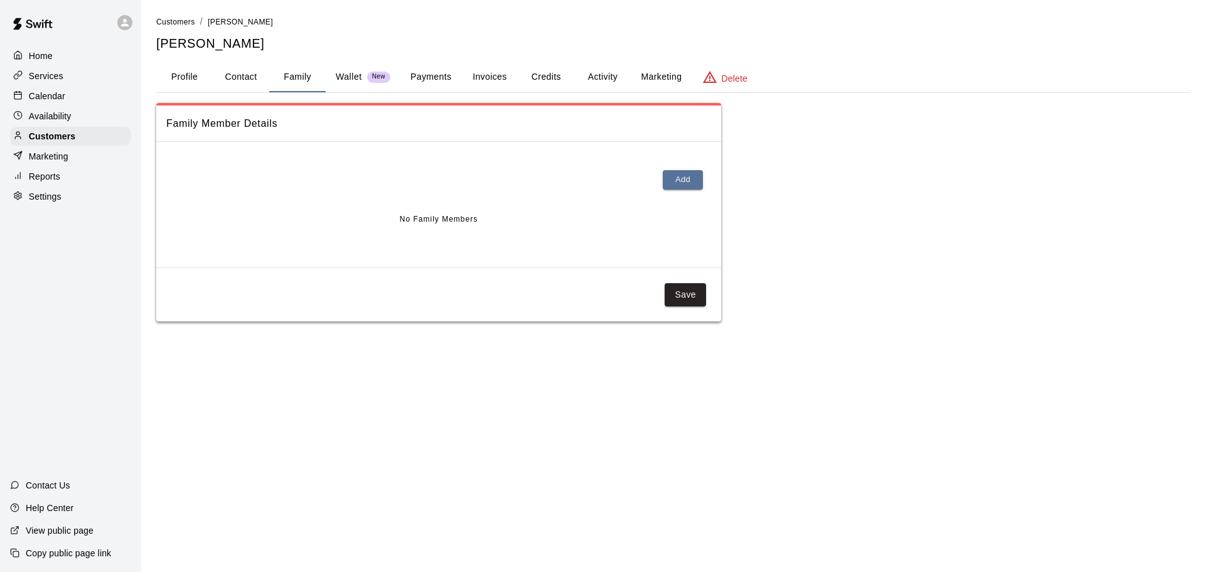
click at [238, 73] on button "Contact" at bounding box center [241, 77] width 57 height 30
select select "**"
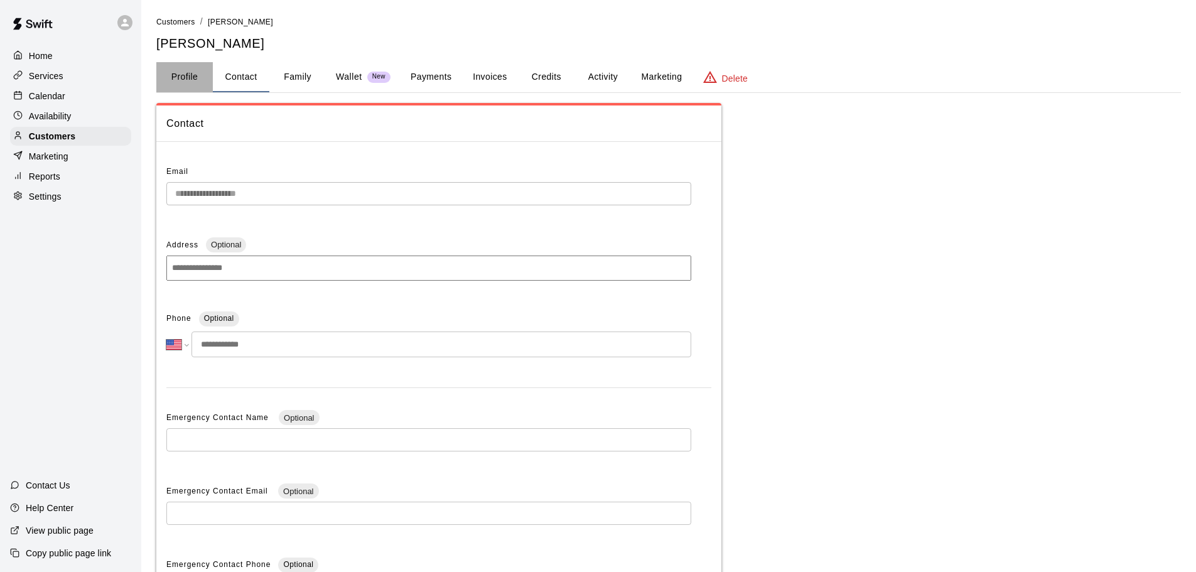
click at [207, 68] on button "Profile" at bounding box center [184, 77] width 57 height 30
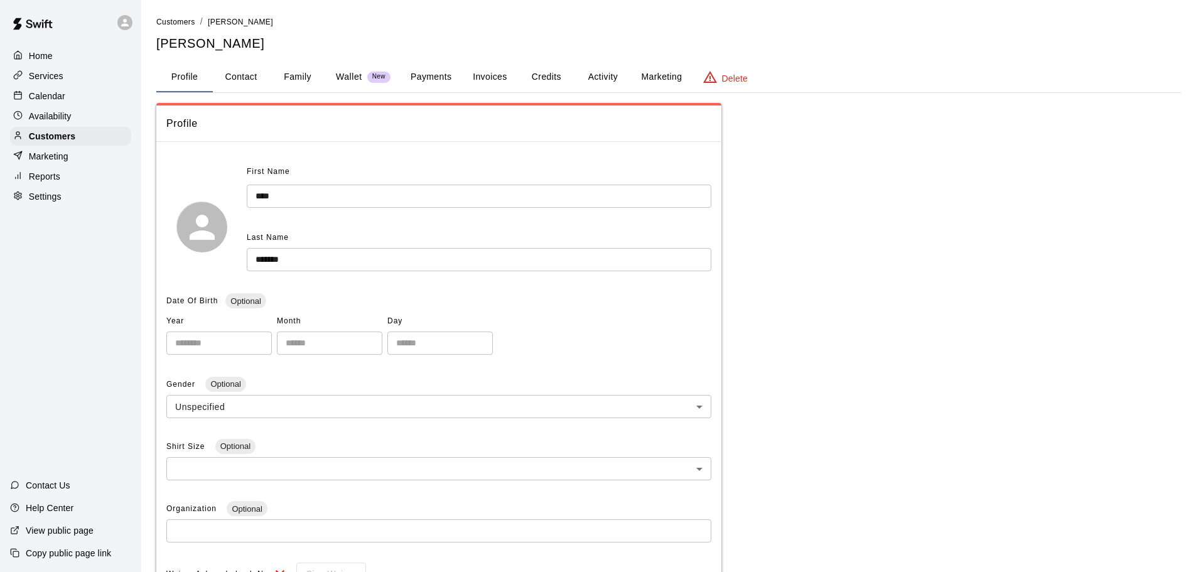
click at [271, 66] on button "Family" at bounding box center [297, 77] width 57 height 30
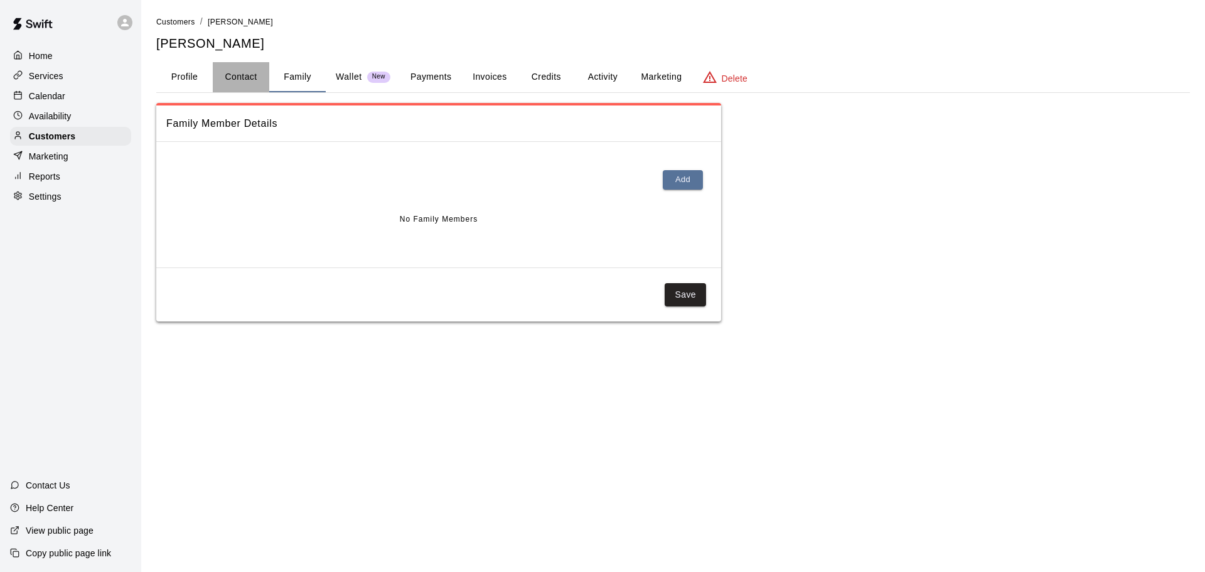
click at [252, 78] on button "Contact" at bounding box center [241, 77] width 57 height 30
select select "**"
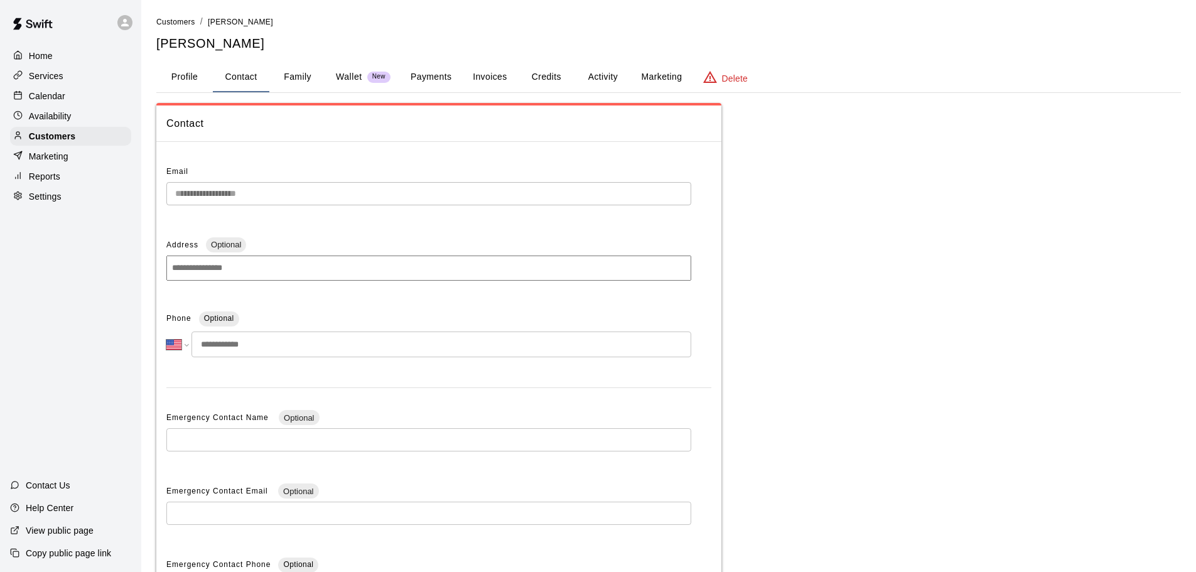
drag, startPoint x: 296, startPoint y: 78, endPoint x: 310, endPoint y: 79, distance: 13.2
click at [299, 78] on button "Family" at bounding box center [297, 77] width 57 height 30
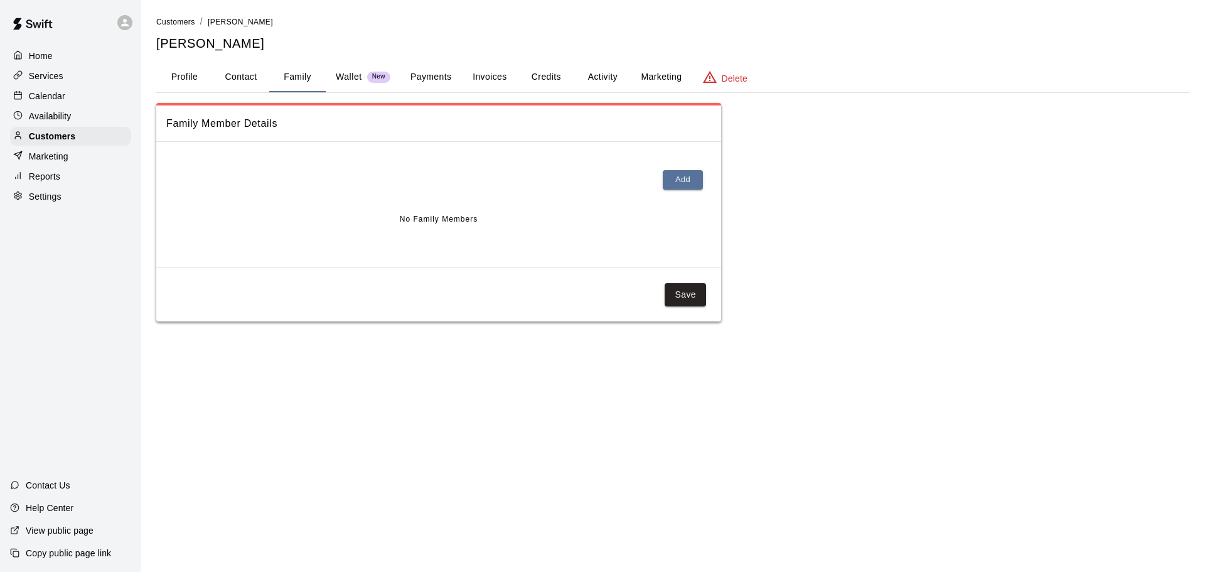
click at [385, 77] on span "New" at bounding box center [378, 77] width 23 height 8
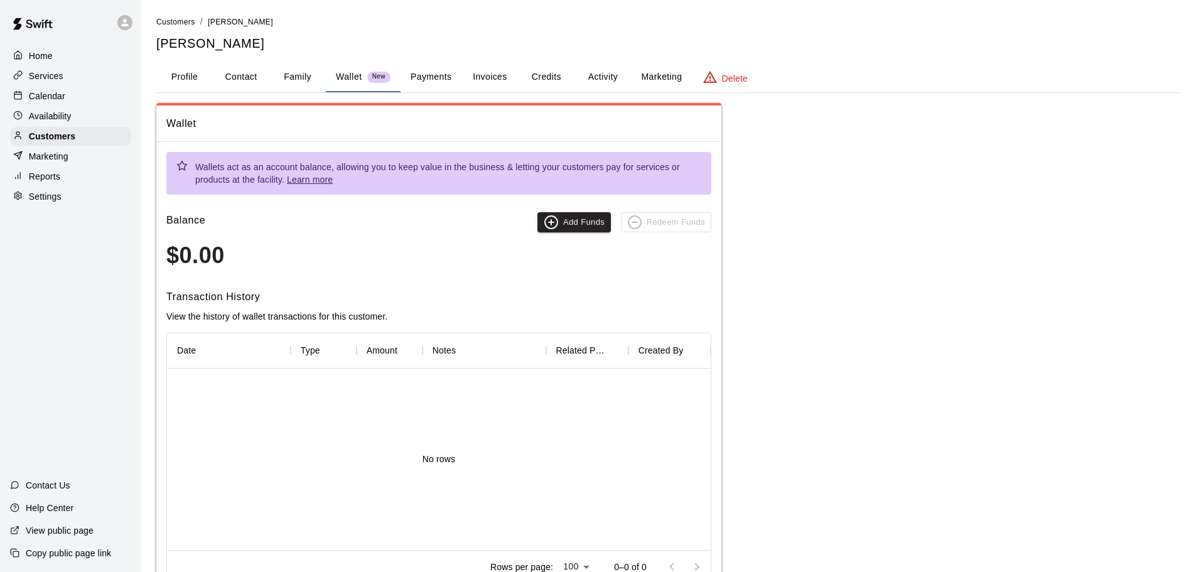
click at [414, 71] on button "Payments" at bounding box center [431, 77] width 61 height 30
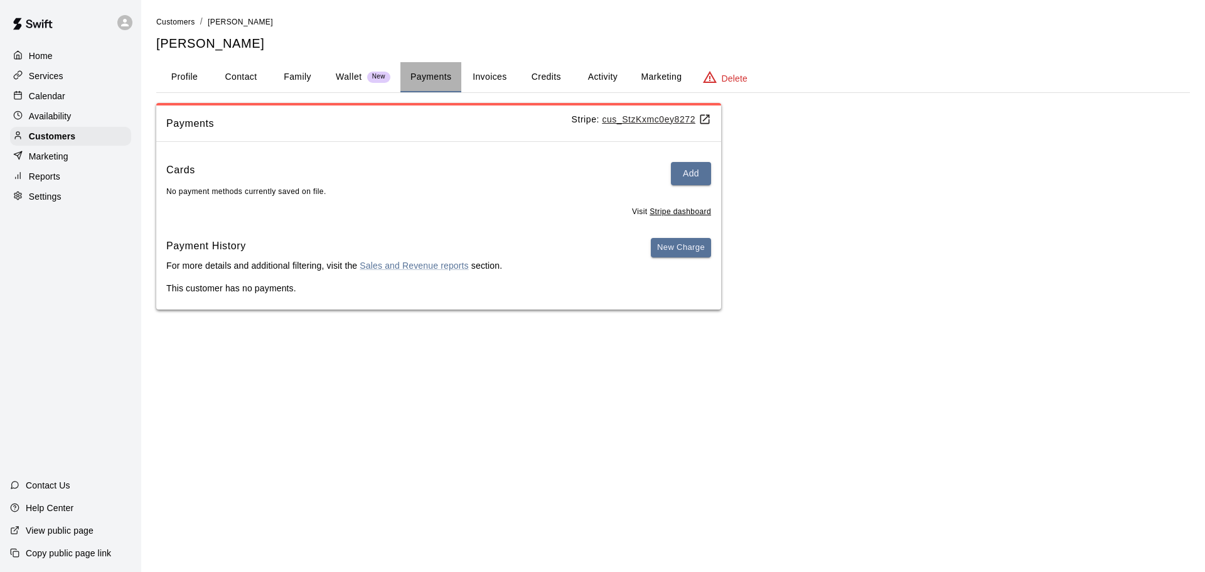
click at [412, 72] on button "Payments" at bounding box center [431, 77] width 61 height 30
click at [681, 252] on button "New Charge" at bounding box center [681, 247] width 60 height 19
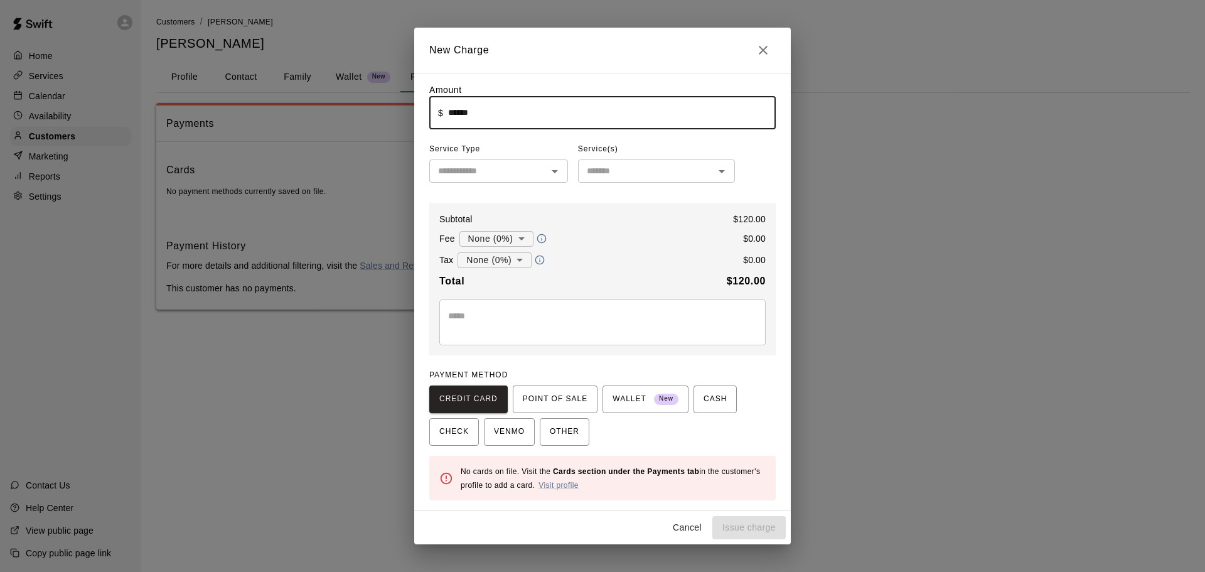
click at [556, 375] on div "PAYMENT METHOD CREDIT CARD POINT OF SALE WALLET New CASH CHECK VENMO OTHER" at bounding box center [602, 405] width 347 height 80
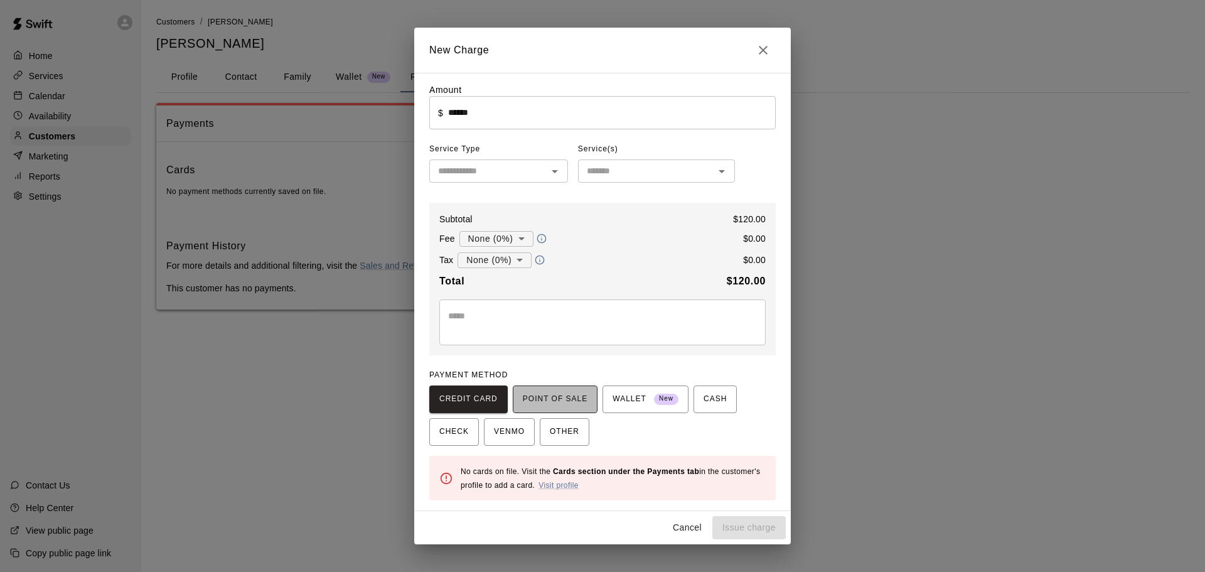
click at [576, 401] on span "POINT OF SALE" at bounding box center [555, 399] width 65 height 20
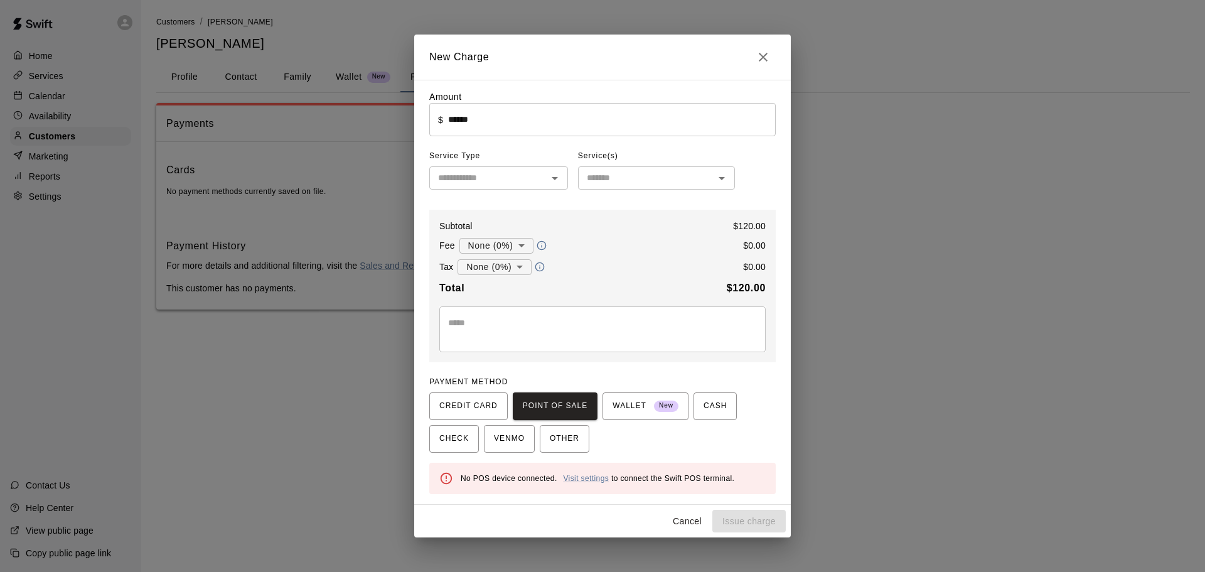
drag, startPoint x: 451, startPoint y: 95, endPoint x: 491, endPoint y: 112, distance: 43.0
click at [458, 99] on label "Amount" at bounding box center [445, 97] width 33 height 10
click at [492, 113] on input "******" at bounding box center [612, 119] width 328 height 33
click at [498, 115] on input "******" at bounding box center [612, 119] width 328 height 33
type input "****"
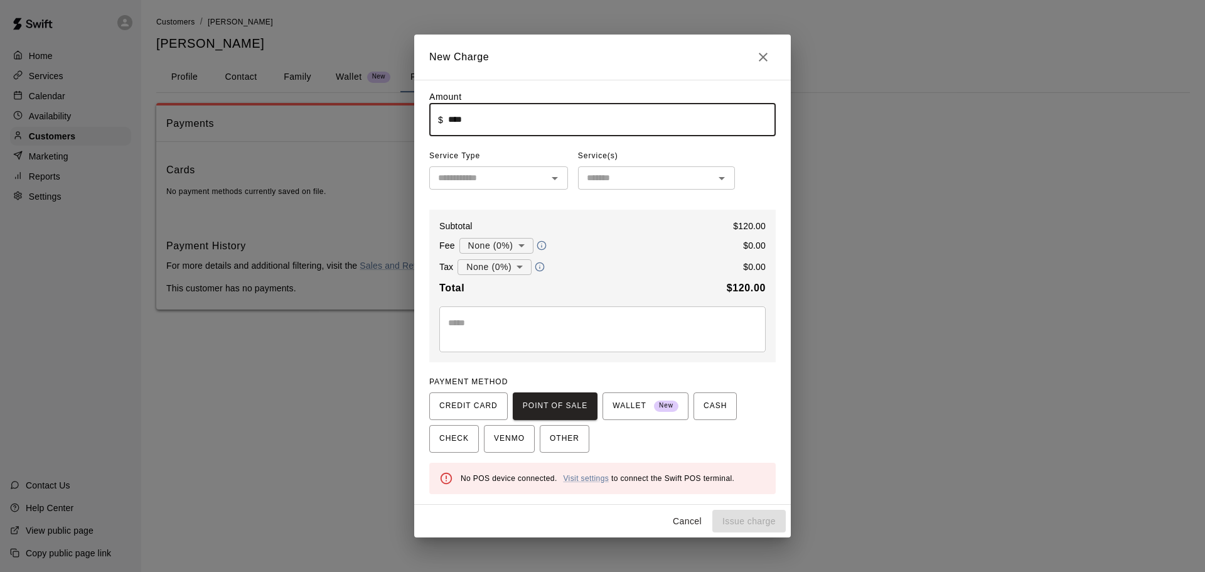
click at [539, 117] on input "****" at bounding box center [612, 119] width 328 height 33
click at [537, 117] on input "****" at bounding box center [612, 119] width 328 height 33
click at [536, 116] on input "****" at bounding box center [612, 119] width 328 height 33
drag, startPoint x: 482, startPoint y: 131, endPoint x: 407, endPoint y: 88, distance: 86.4
click at [407, 88] on div "New Charge Amount ​ $ **** ​ Service Type ​ Service(s) ​ Subtotal $ 120.00 Fee …" at bounding box center [602, 286] width 1205 height 572
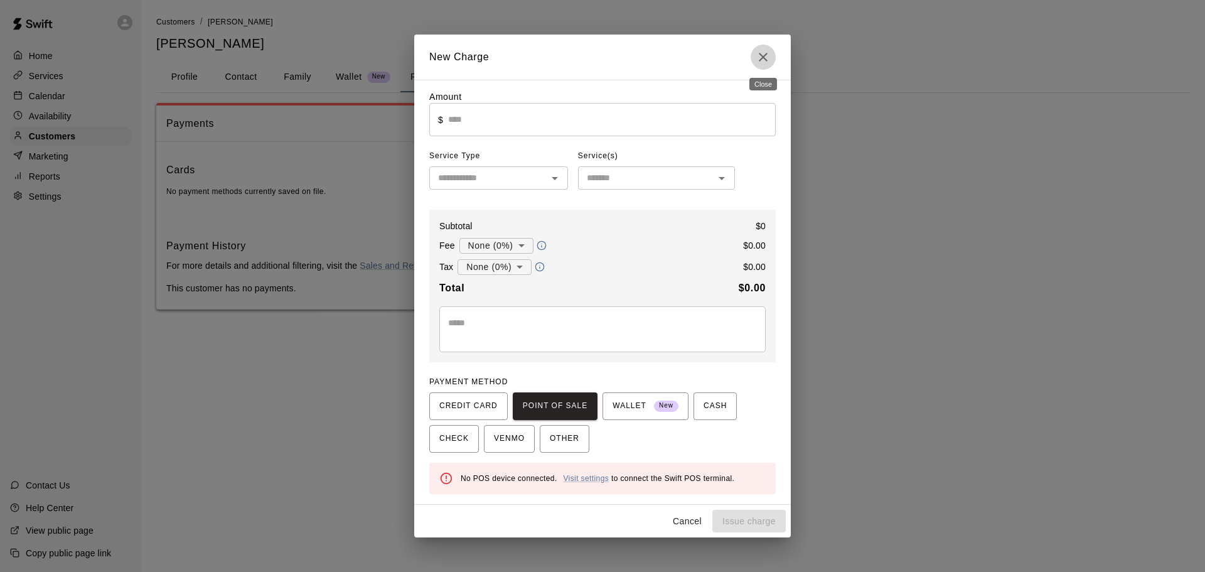
click at [764, 49] on button "Close" at bounding box center [763, 57] width 25 height 25
type input "*"
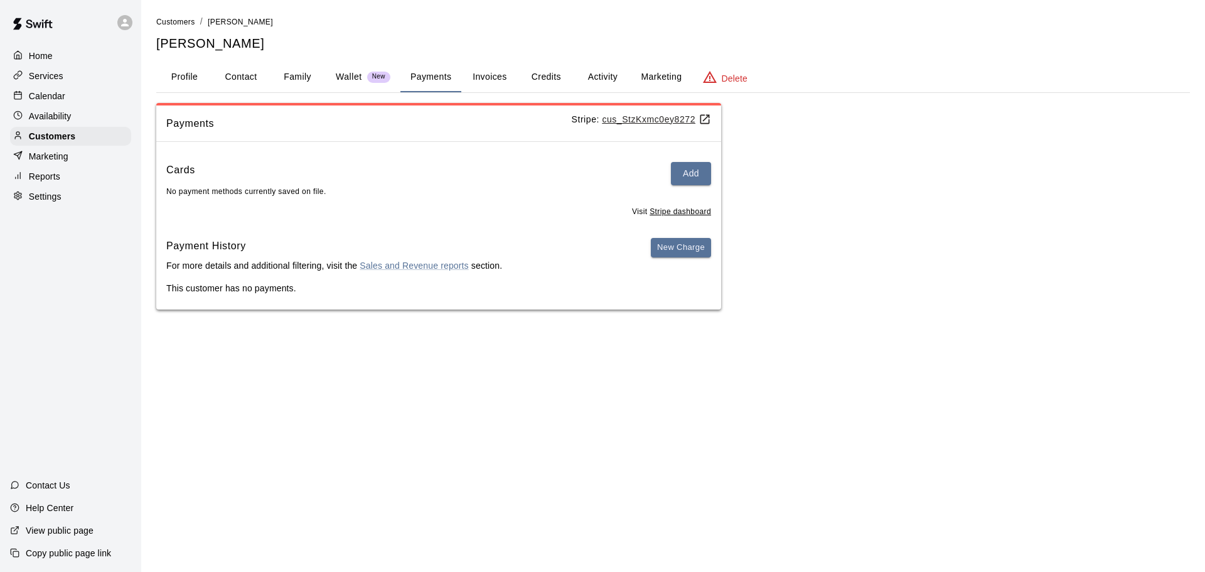
click at [659, 159] on div "Cards Add No payment methods currently saved on file. Visit Stripe dashboard Pa…" at bounding box center [438, 231] width 565 height 158
click at [686, 166] on button "Add" at bounding box center [691, 173] width 40 height 23
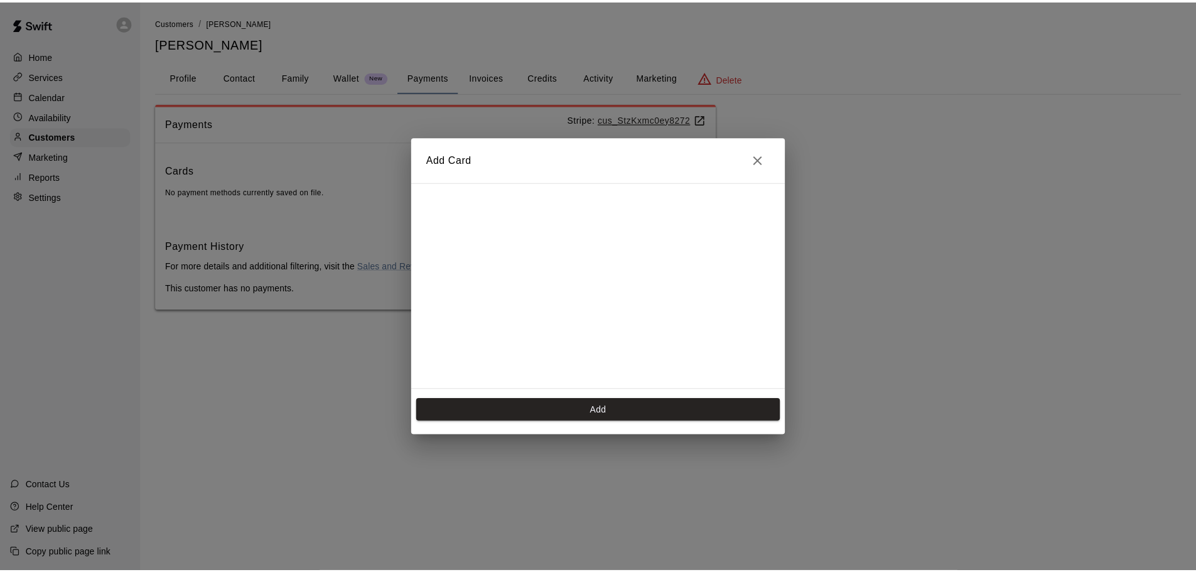
scroll to position [18, 0]
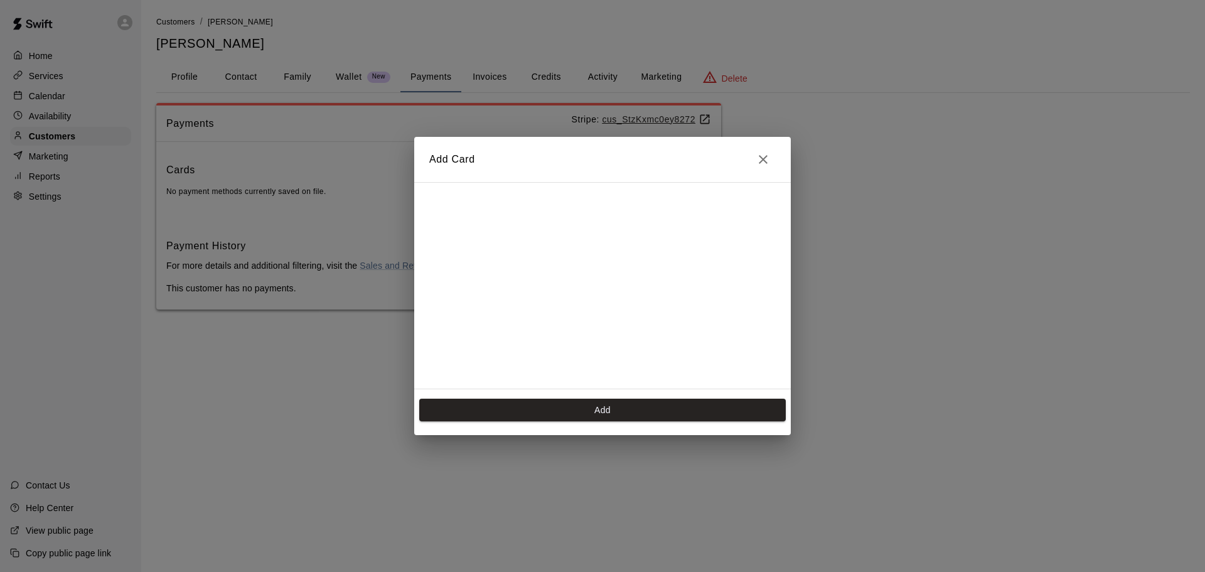
click at [763, 136] on div "Add Card Add" at bounding box center [602, 286] width 1205 height 572
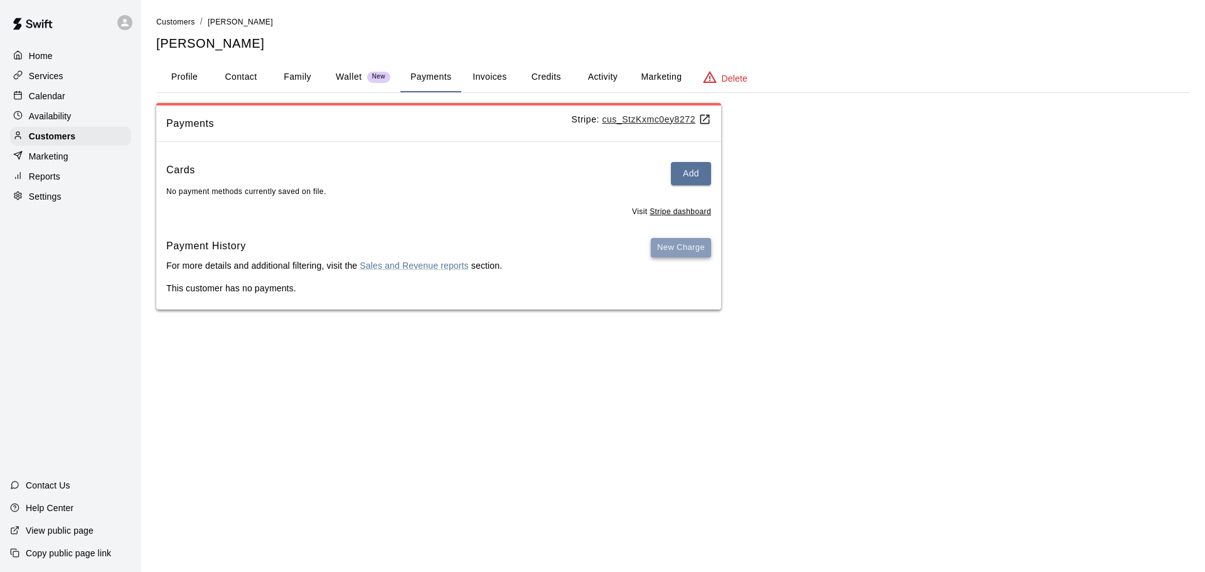
click at [692, 256] on button "New Charge" at bounding box center [681, 247] width 60 height 19
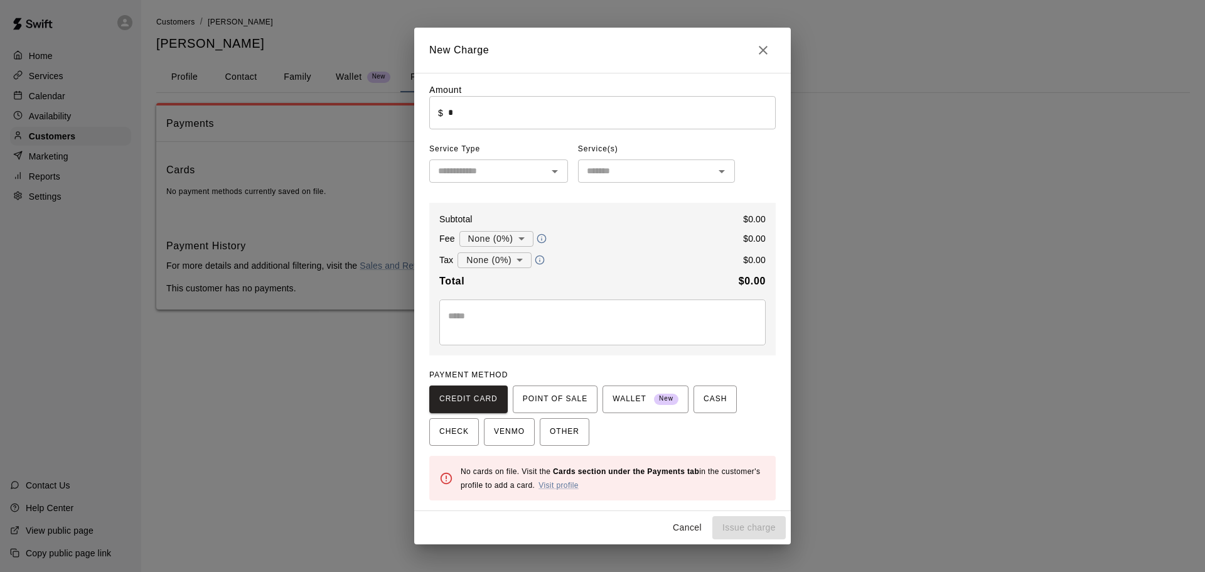
click at [503, 180] on div "​" at bounding box center [498, 170] width 139 height 23
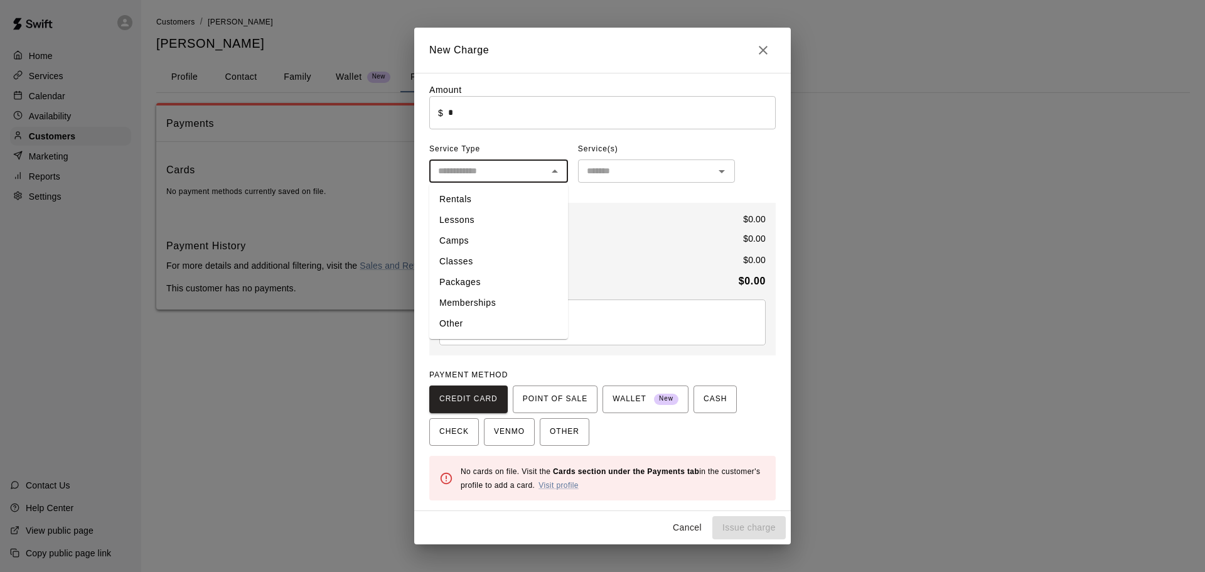
click at [490, 304] on li "Memberships" at bounding box center [498, 303] width 139 height 21
type input "**********"
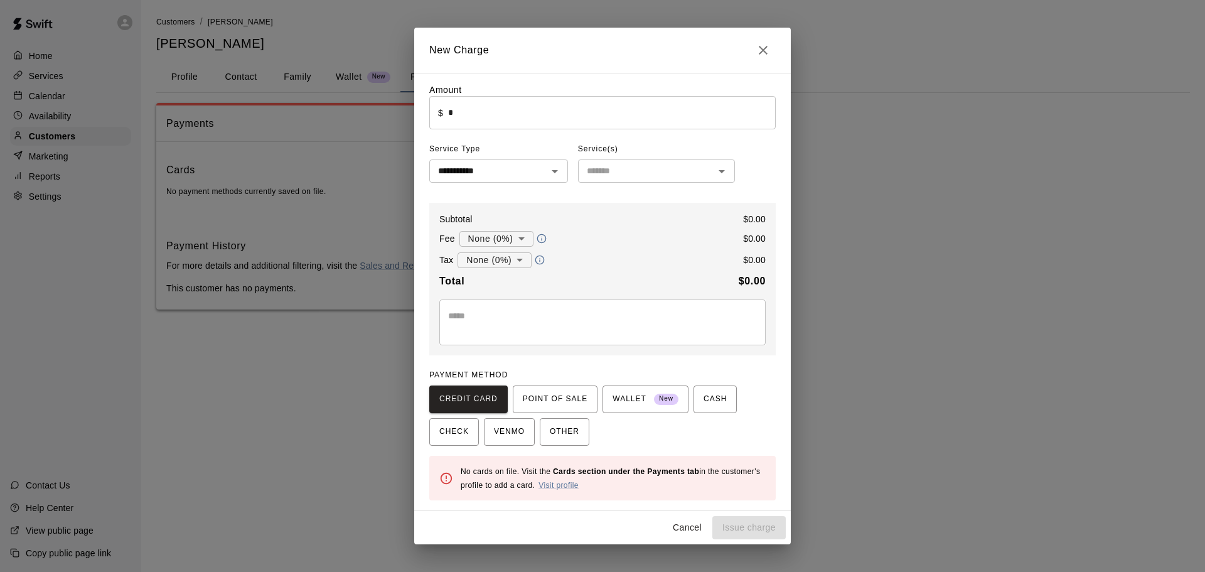
drag, startPoint x: 620, startPoint y: 153, endPoint x: 624, endPoint y: 162, distance: 10.1
click at [623, 161] on div "Service(s) ​" at bounding box center [656, 160] width 157 height 43
click at [627, 165] on input "text" at bounding box center [646, 171] width 129 height 16
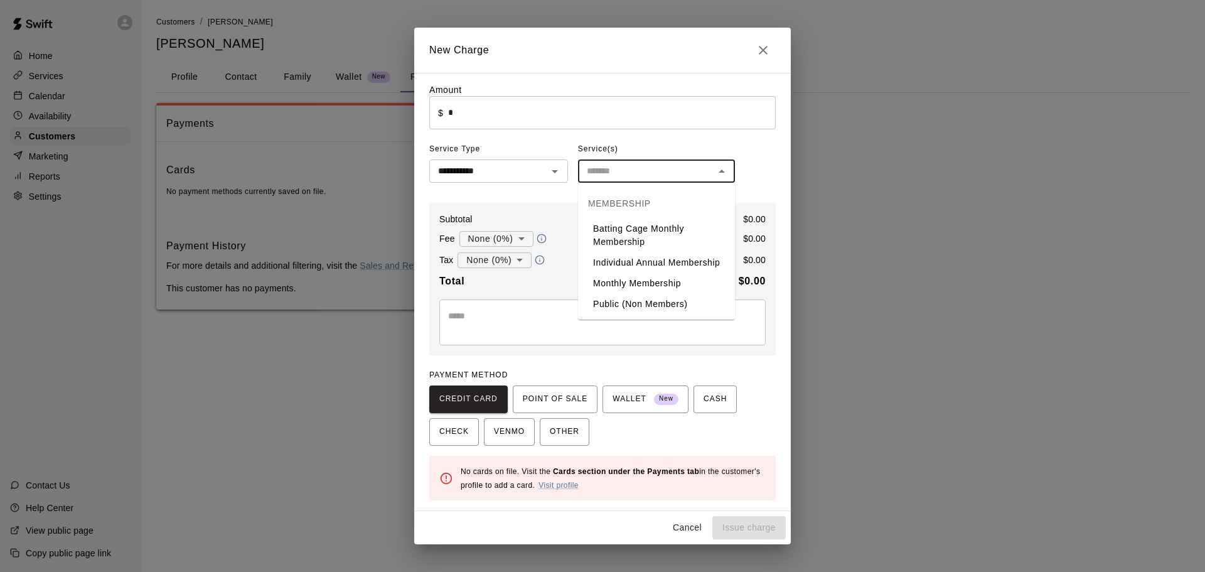
click at [638, 265] on li "Individual Annual Membership" at bounding box center [656, 262] width 157 height 21
type input "**********"
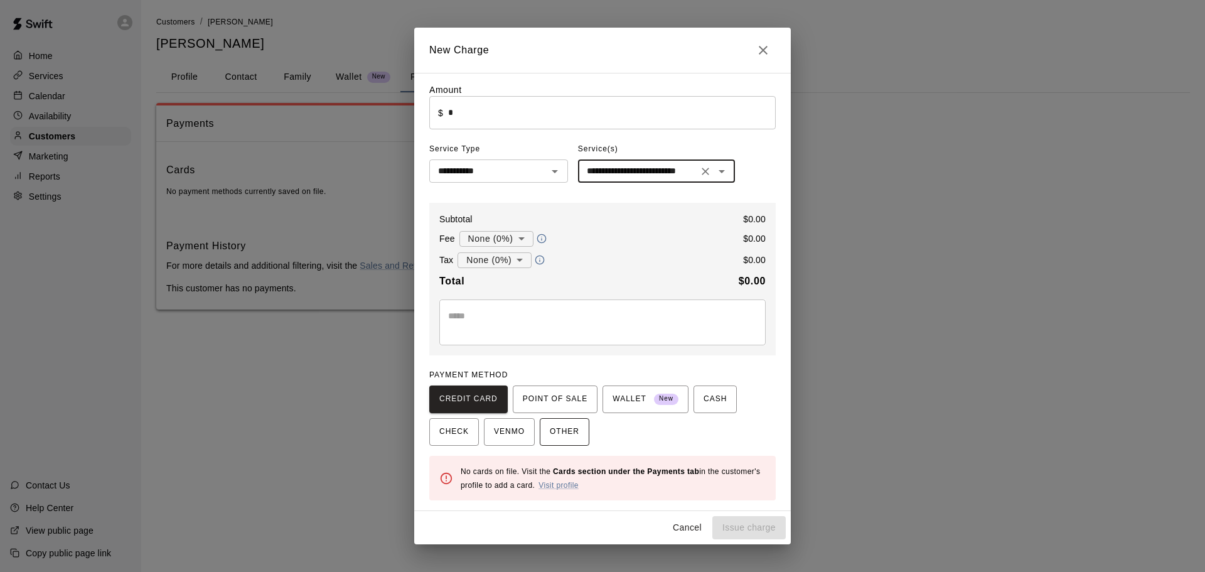
click at [586, 444] on button "OTHER" at bounding box center [565, 432] width 50 height 28
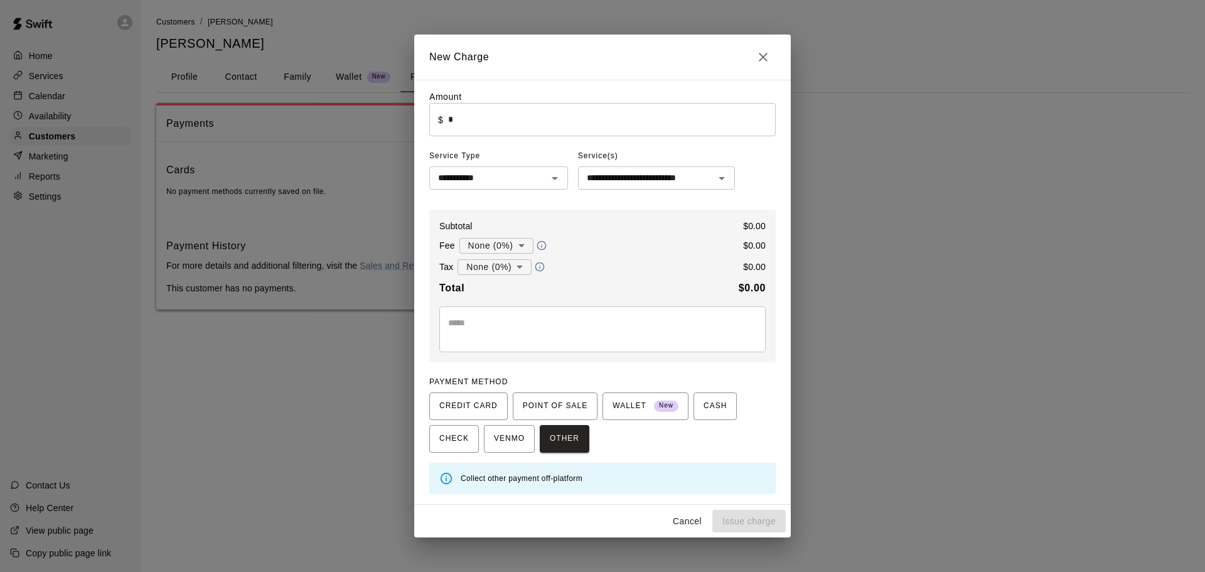
click at [451, 100] on label "Amount" at bounding box center [445, 97] width 33 height 10
click at [458, 113] on input "*" at bounding box center [612, 119] width 328 height 33
click at [499, 126] on input "*" at bounding box center [612, 119] width 328 height 33
click at [500, 126] on input "*" at bounding box center [612, 119] width 328 height 33
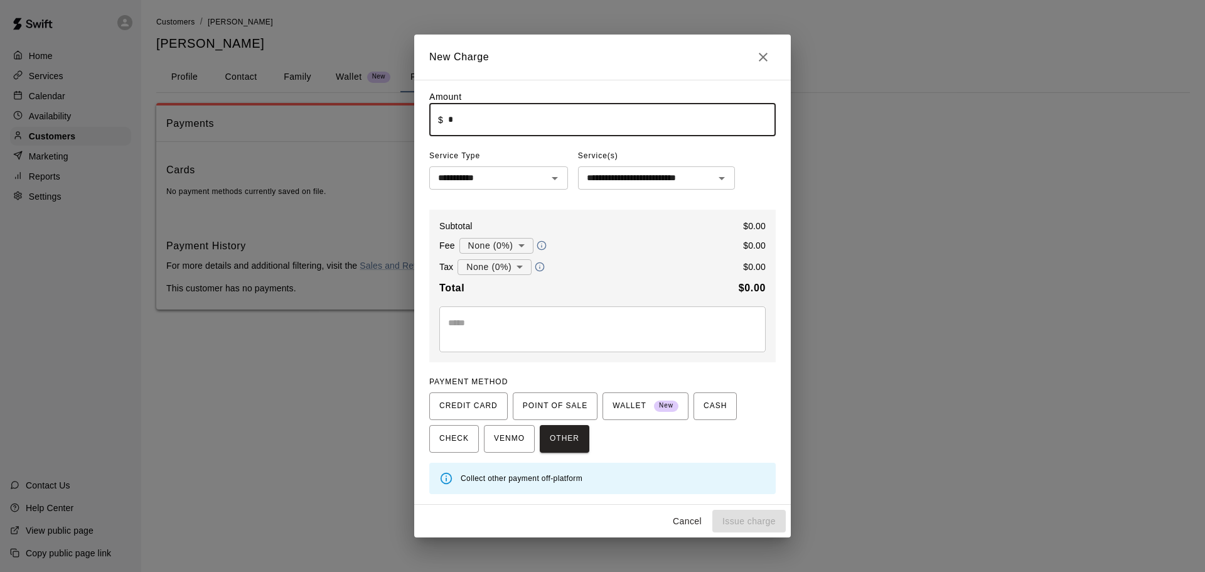
click at [735, 532] on div "Cancel Issue charge" at bounding box center [602, 521] width 377 height 33
click at [474, 111] on input "*" at bounding box center [612, 119] width 328 height 33
click at [773, 57] on button "Close" at bounding box center [763, 57] width 25 height 25
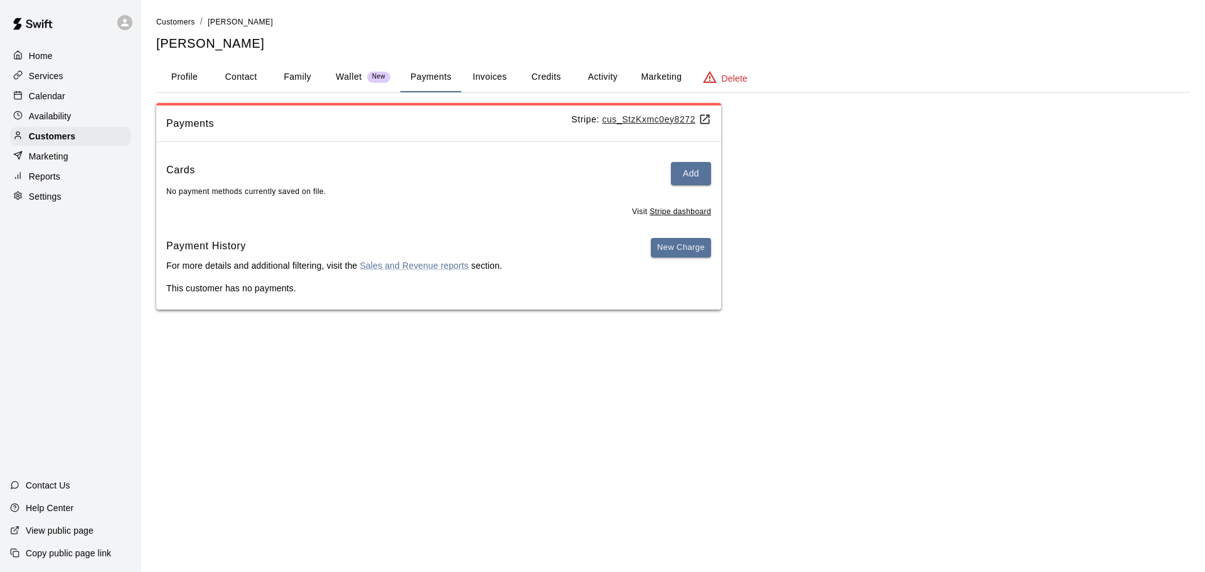
click at [359, 78] on p "Wallet" at bounding box center [349, 76] width 26 height 13
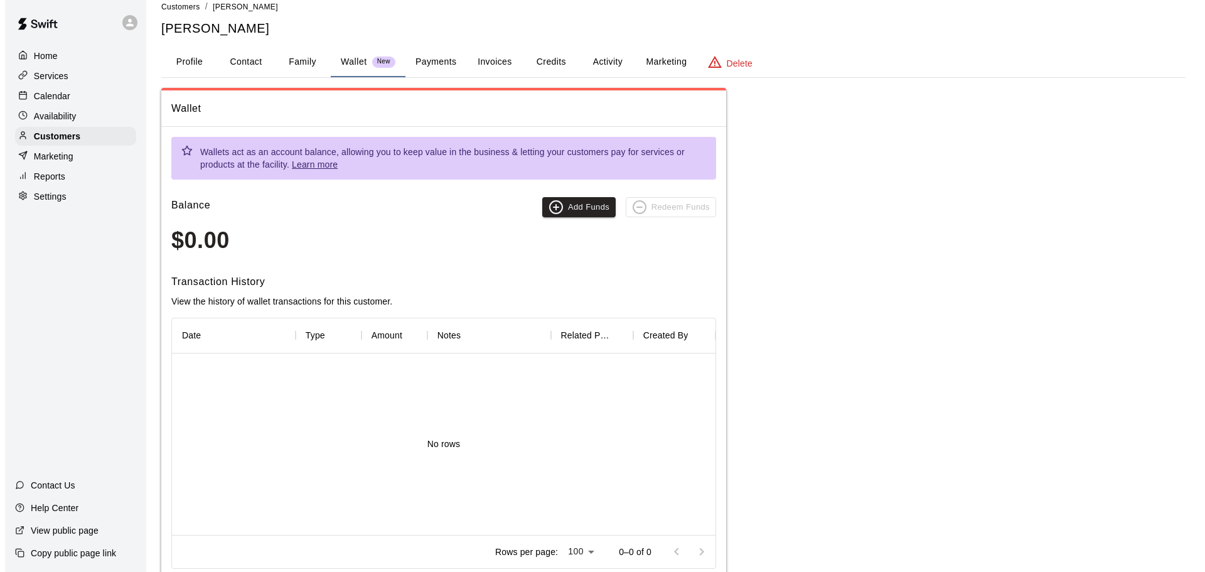
scroll to position [0, 0]
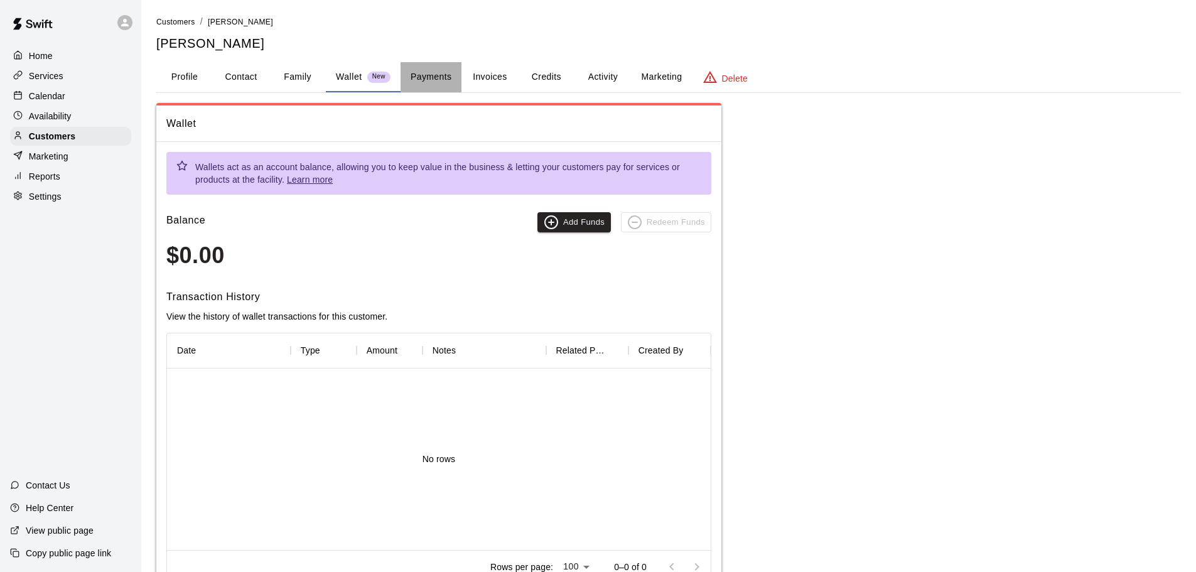
click at [430, 67] on button "Payments" at bounding box center [431, 77] width 61 height 30
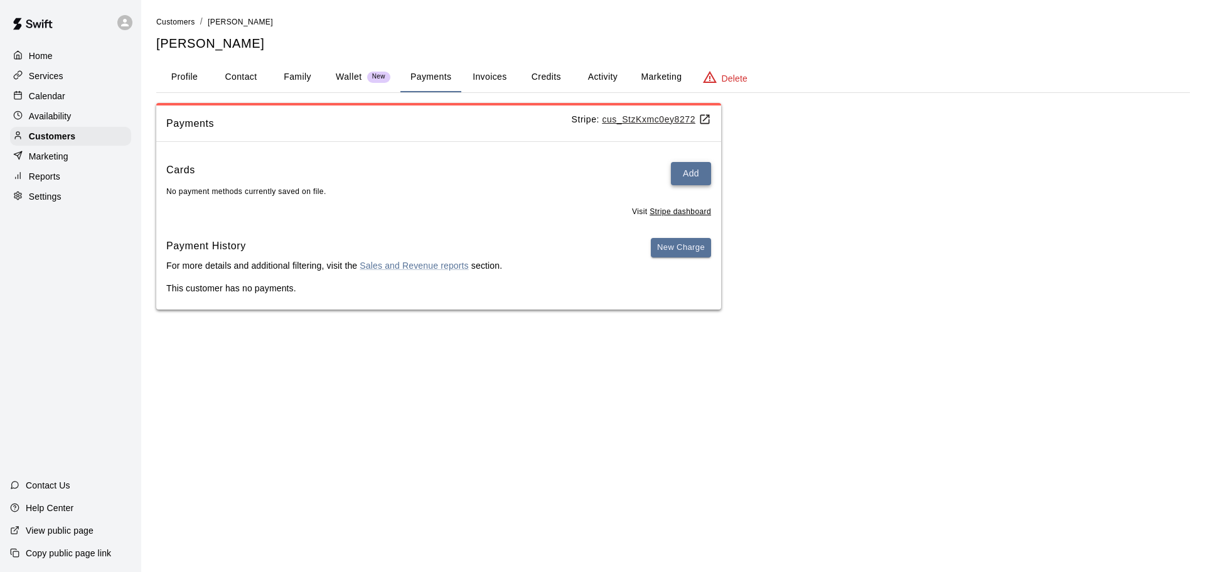
click at [677, 164] on button "Add" at bounding box center [691, 173] width 40 height 23
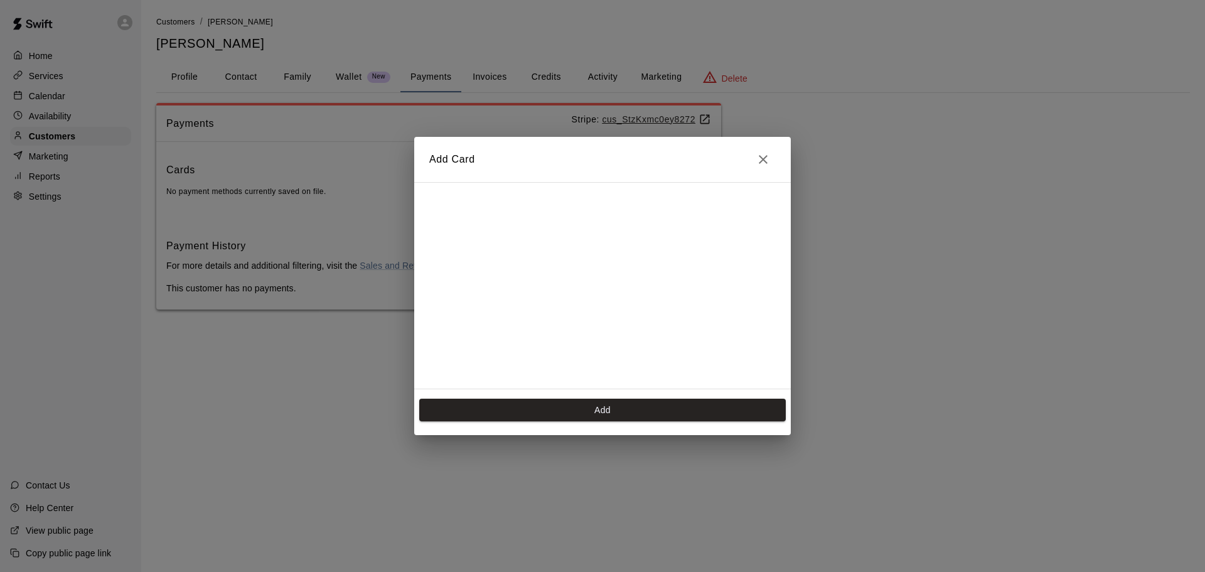
scroll to position [18, 0]
click at [772, 156] on button "Close" at bounding box center [763, 159] width 25 height 25
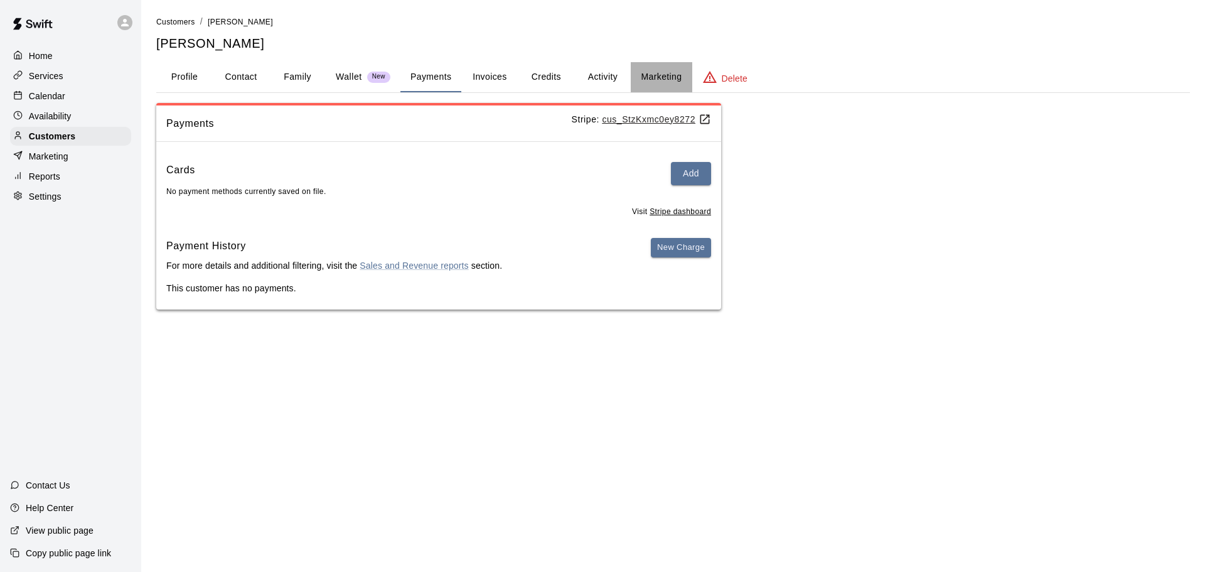
click at [660, 78] on button "Marketing" at bounding box center [661, 77] width 61 height 30
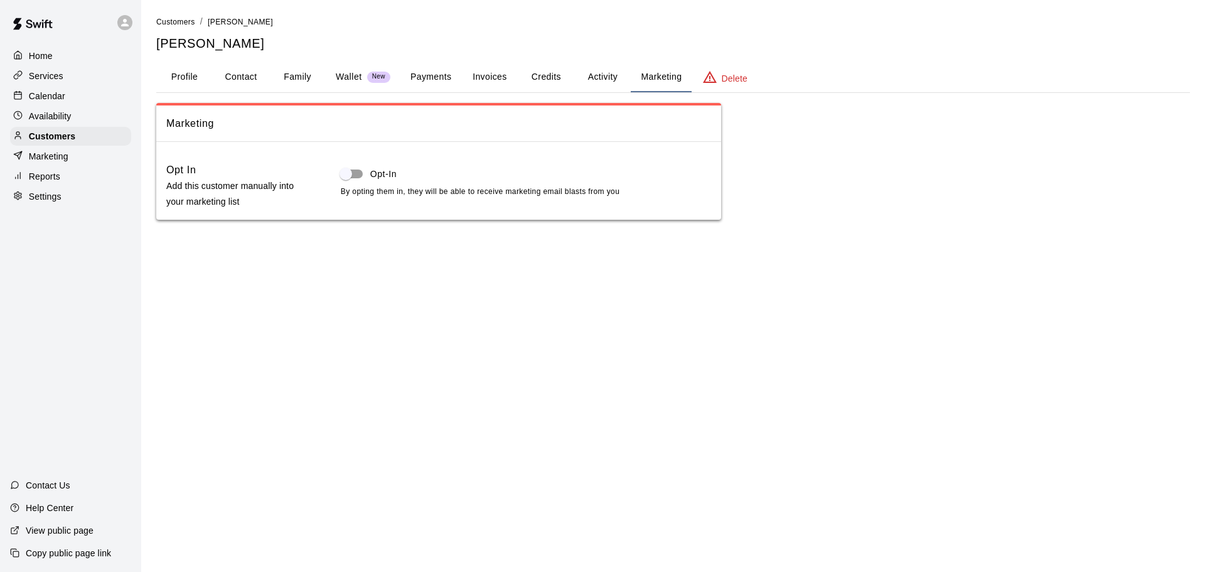
click at [611, 78] on button "Activity" at bounding box center [602, 77] width 57 height 30
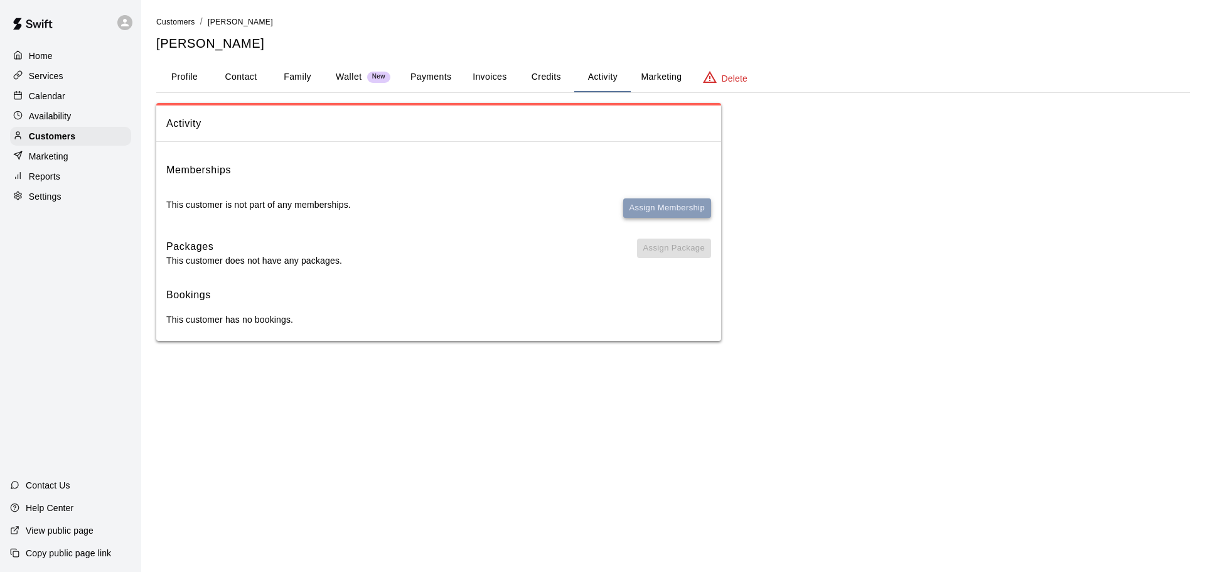
click at [687, 207] on button "Assign Membership" at bounding box center [667, 207] width 88 height 19
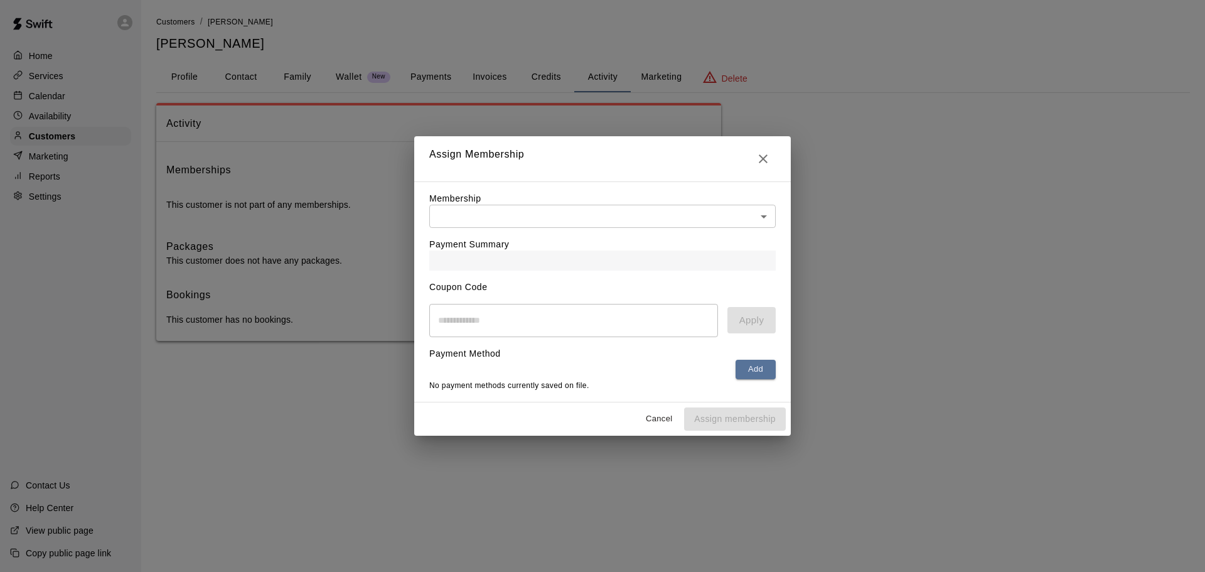
click at [515, 199] on div "Membership ​ ​" at bounding box center [602, 210] width 347 height 36
click at [515, 202] on div "Membership ​ ​" at bounding box center [602, 210] width 347 height 36
click at [515, 206] on body "Home Services Calendar Availability Customers Marketing Reports Settings Contac…" at bounding box center [602, 183] width 1205 height 366
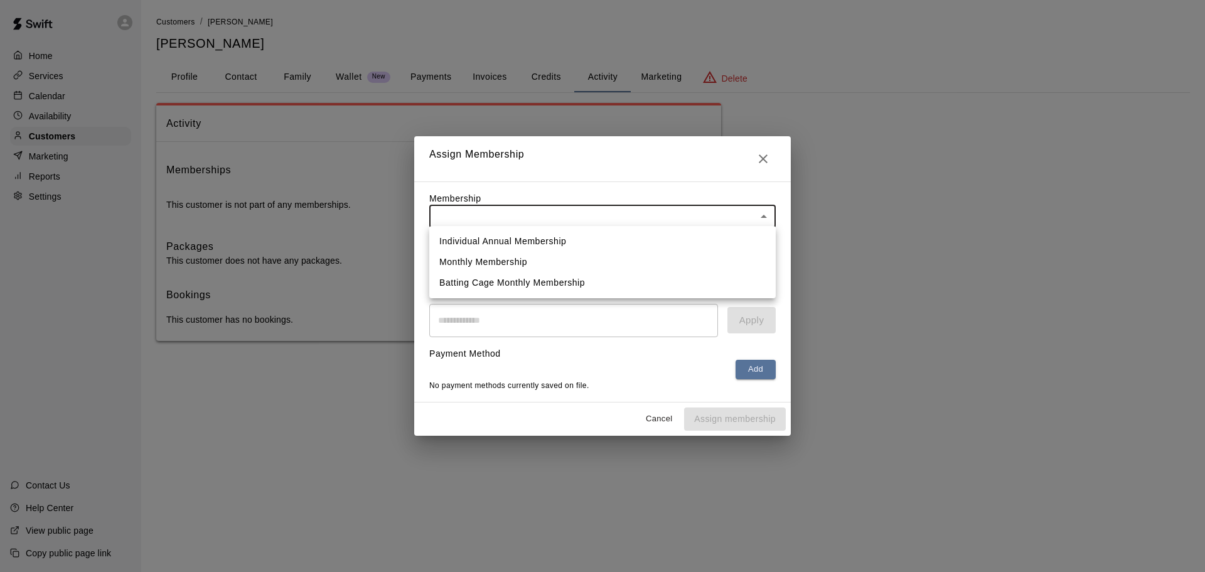
click at [515, 240] on li "Individual Annual Membership" at bounding box center [602, 241] width 347 height 21
type input "**********"
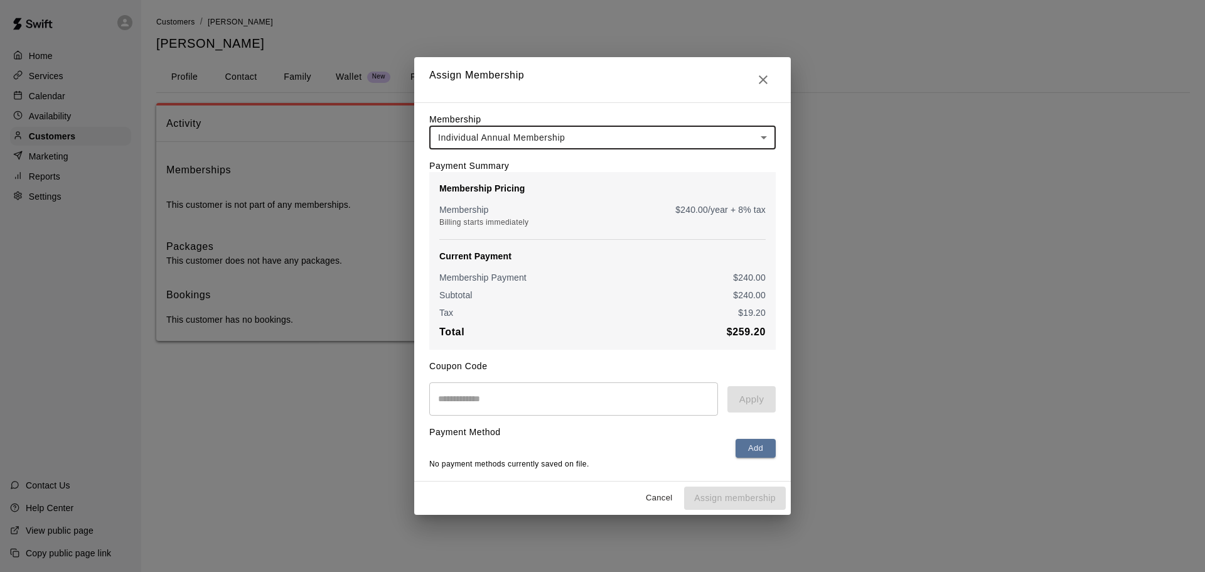
click at [527, 395] on input "text" at bounding box center [573, 398] width 289 height 33
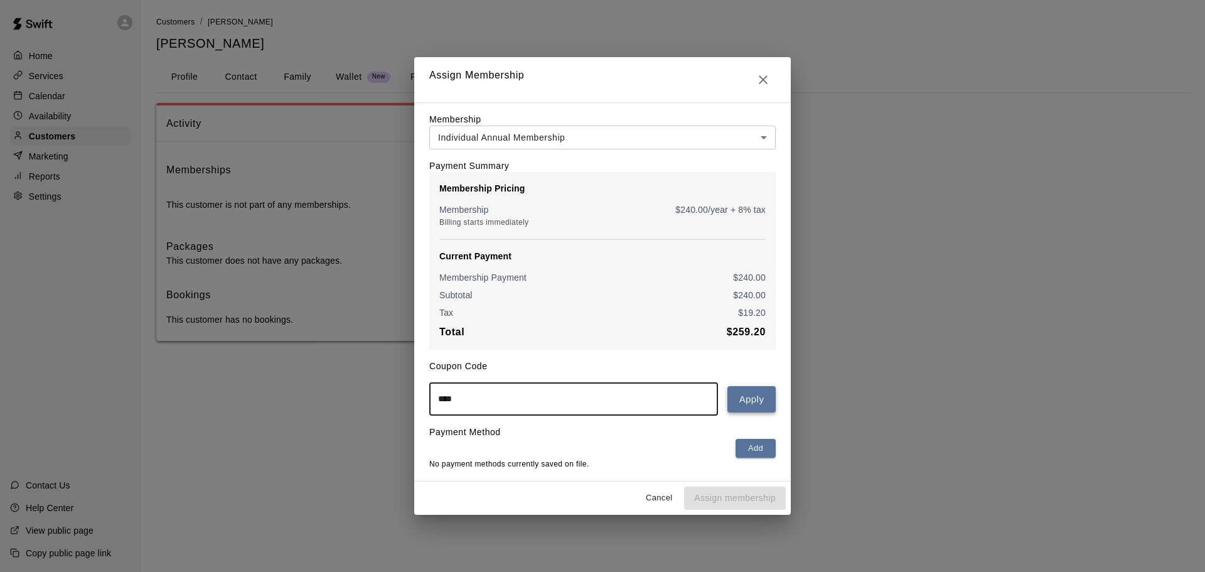
type input "****"
click at [753, 407] on button "Apply" at bounding box center [752, 399] width 48 height 26
click at [758, 452] on button "Add" at bounding box center [756, 448] width 40 height 19
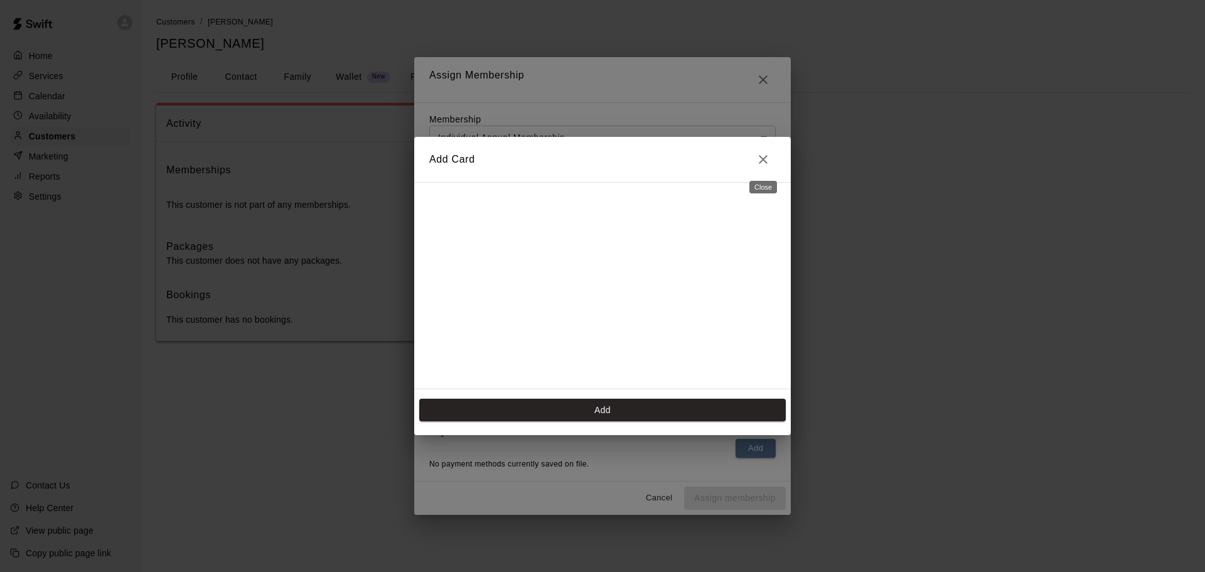
click at [771, 154] on button "Close" at bounding box center [763, 159] width 25 height 25
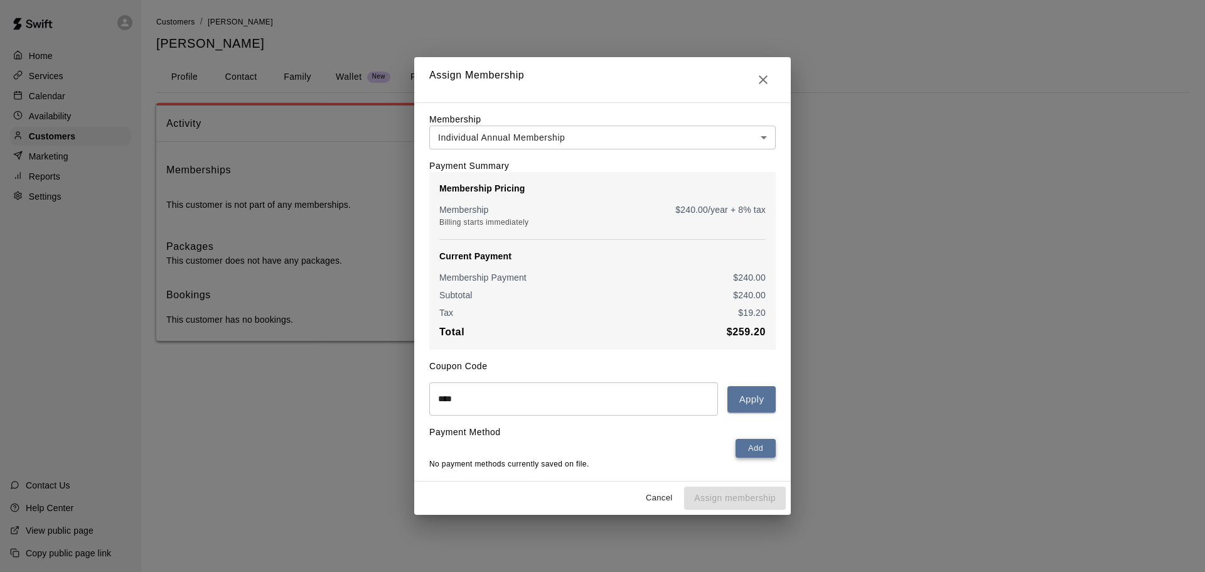
click at [761, 453] on button "Add" at bounding box center [756, 448] width 40 height 19
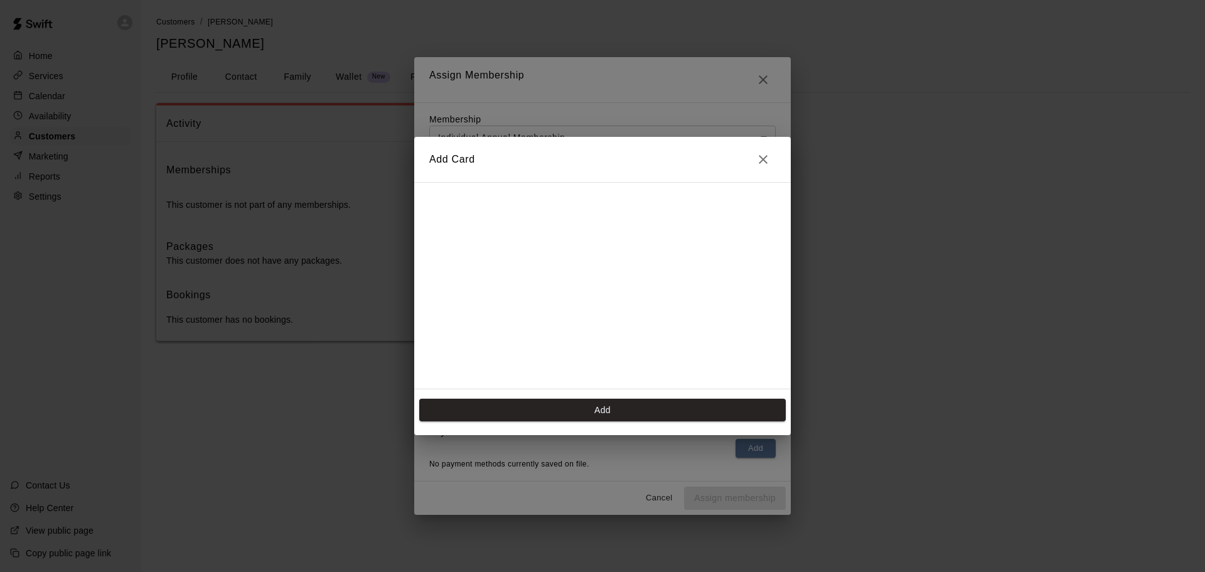
scroll to position [0, 0]
click at [767, 161] on icon "Close" at bounding box center [763, 159] width 15 height 15
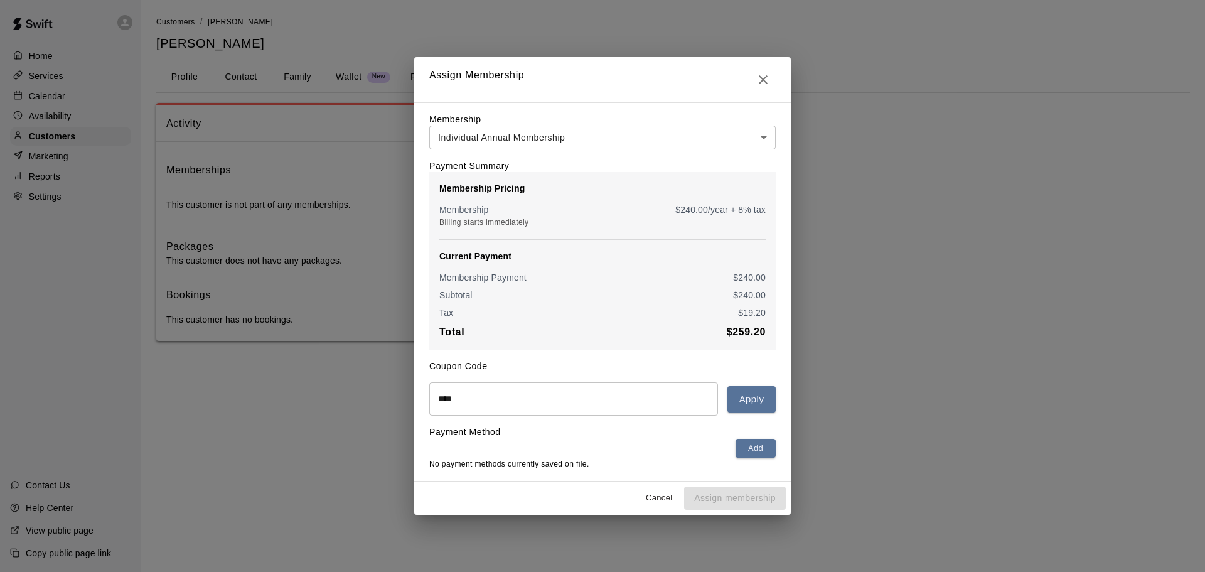
click at [546, 482] on div "**********" at bounding box center [602, 291] width 377 height 379
click at [497, 409] on input "****" at bounding box center [573, 398] width 289 height 33
click at [481, 401] on input "****" at bounding box center [573, 398] width 289 height 33
click at [480, 401] on input "****" at bounding box center [573, 398] width 289 height 33
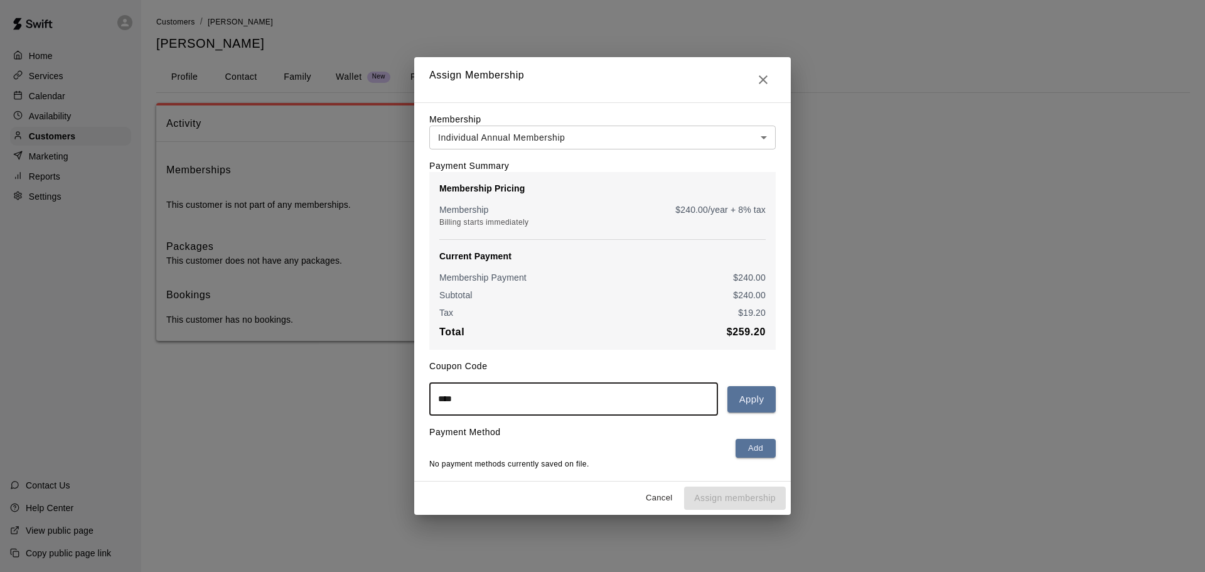
click at [480, 401] on input "****" at bounding box center [573, 398] width 289 height 33
click at [322, 380] on div "**********" at bounding box center [602, 286] width 1205 height 572
